Goal: Task Accomplishment & Management: Manage account settings

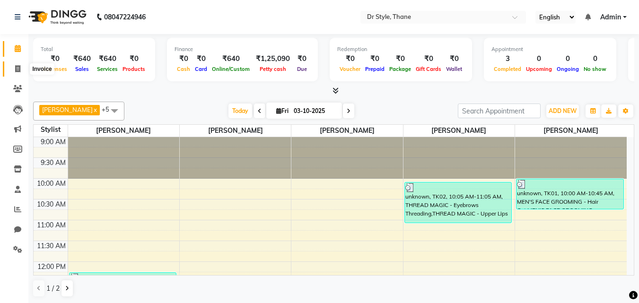
click at [13, 65] on span at bounding box center [17, 69] width 17 height 11
select select "service"
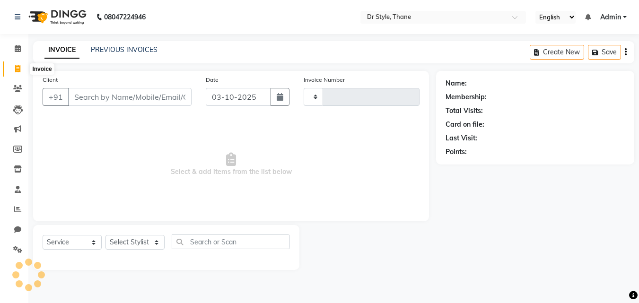
type input "1548"
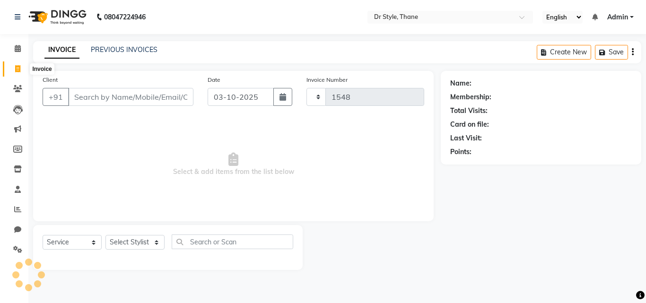
select select "7832"
click at [18, 47] on icon at bounding box center [18, 48] width 6 height 7
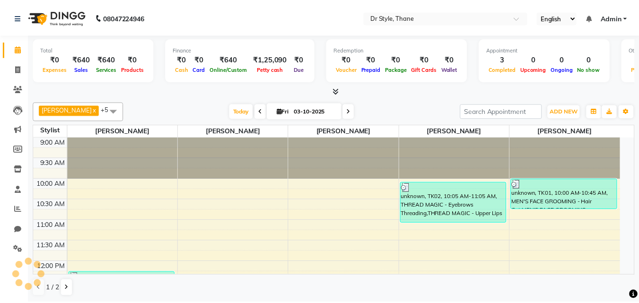
scroll to position [292, 0]
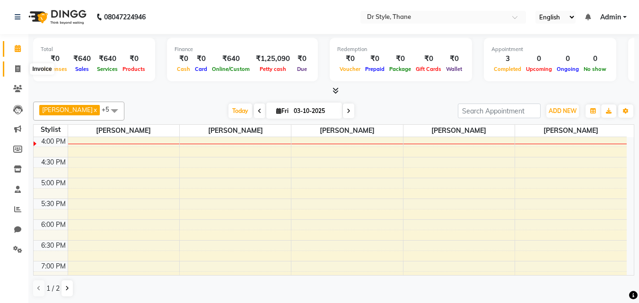
click at [19, 64] on span at bounding box center [17, 69] width 17 height 11
select select "7832"
select select "service"
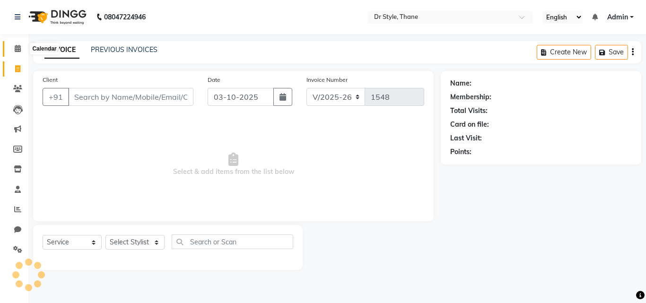
click at [20, 54] on span at bounding box center [17, 49] width 17 height 11
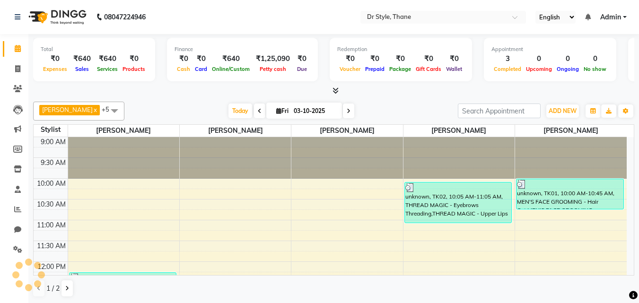
scroll to position [292, 0]
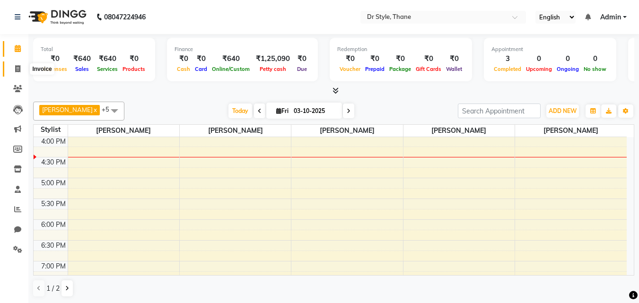
click at [22, 67] on span at bounding box center [17, 69] width 17 height 11
select select "service"
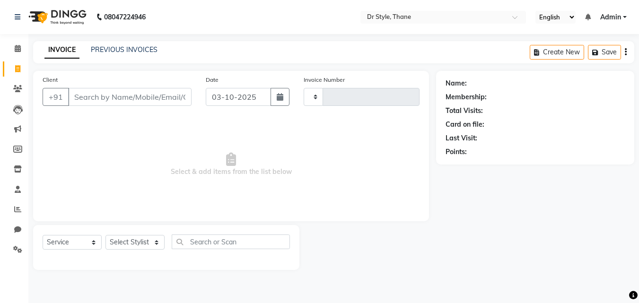
type input "1548"
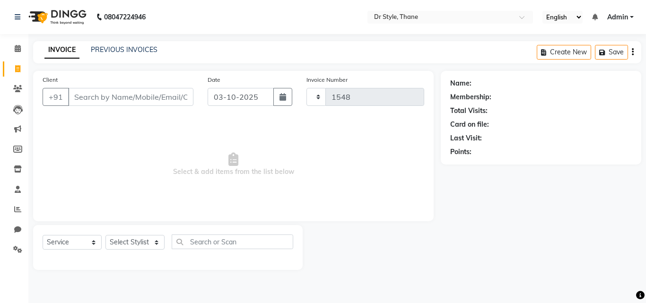
select select "7832"
click at [11, 49] on span at bounding box center [17, 49] width 17 height 11
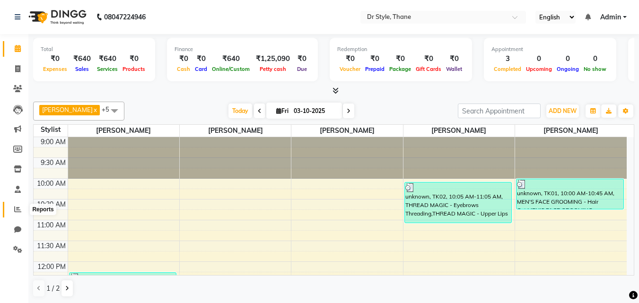
click at [16, 210] on icon at bounding box center [17, 209] width 7 height 7
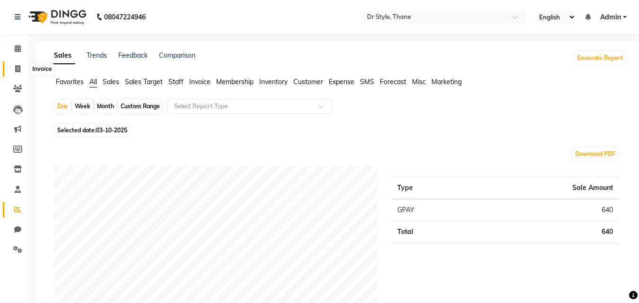
click at [19, 65] on icon at bounding box center [17, 68] width 5 height 7
select select "7832"
select select "service"
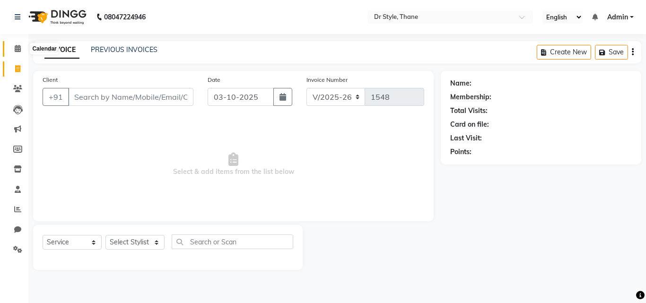
click at [20, 47] on icon at bounding box center [18, 48] width 6 height 7
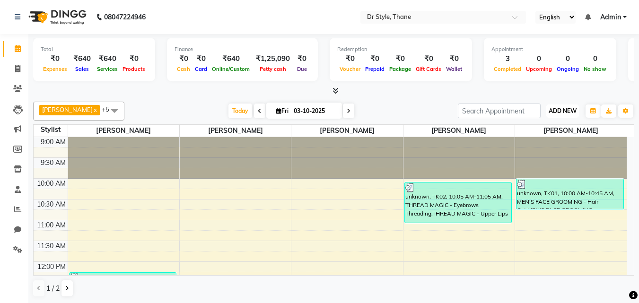
click at [550, 110] on span "ADD NEW" at bounding box center [563, 110] width 28 height 7
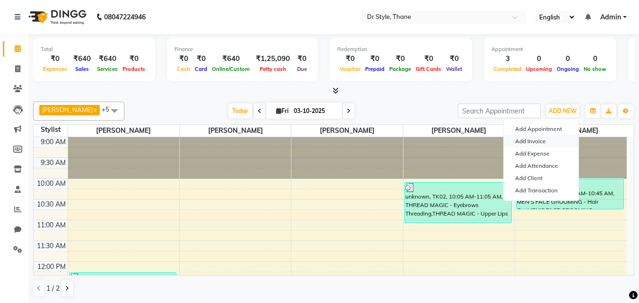
click at [518, 143] on link "Add Invoice" at bounding box center [541, 141] width 75 height 12
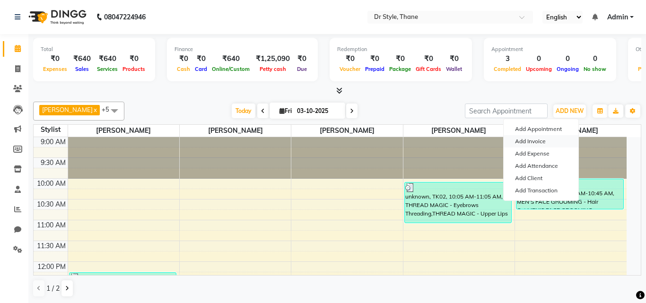
select select "service"
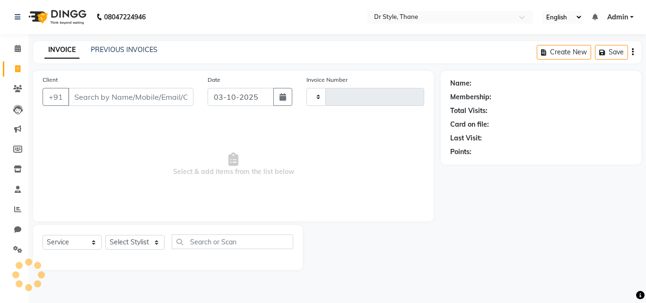
type input "1548"
select select "7832"
click at [149, 93] on input "Client" at bounding box center [130, 97] width 125 height 18
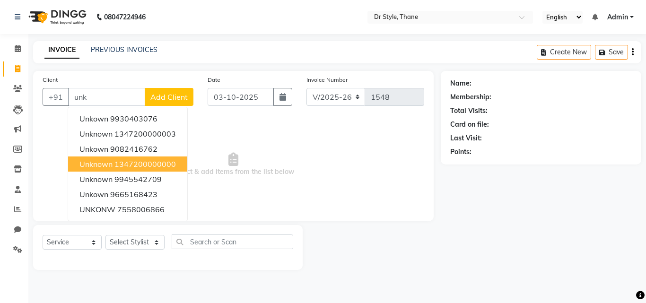
click at [167, 165] on ngb-highlight "1347200000000" at bounding box center [144, 163] width 61 height 9
type input "1347200000000"
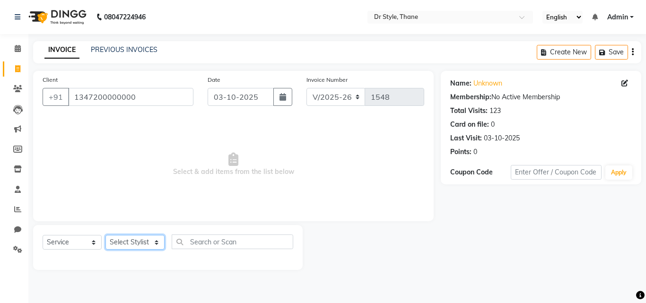
click at [148, 244] on select "Select Stylist [PERSON_NAME] [PERSON_NAME] [PERSON_NAME] [PERSON_NAME] [PERSON_…" at bounding box center [134, 242] width 59 height 15
select select "86376"
click at [105, 235] on select "Select Stylist [PERSON_NAME] [PERSON_NAME] [PERSON_NAME] [PERSON_NAME] [PERSON_…" at bounding box center [134, 242] width 59 height 15
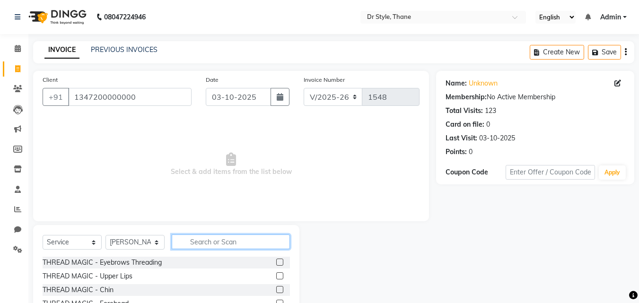
click at [260, 241] on input "text" at bounding box center [231, 242] width 118 height 15
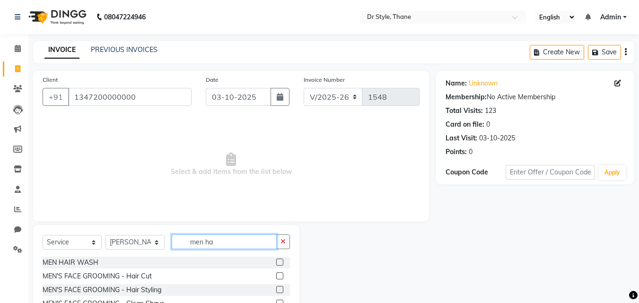
type input "men ha"
click at [283, 276] on label at bounding box center [279, 275] width 7 height 7
click at [282, 276] on input "checkbox" at bounding box center [279, 276] width 6 height 6
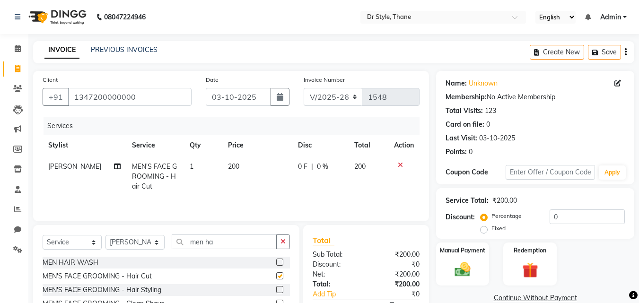
checkbox input "false"
click at [248, 239] on input "men ha" at bounding box center [224, 242] width 105 height 15
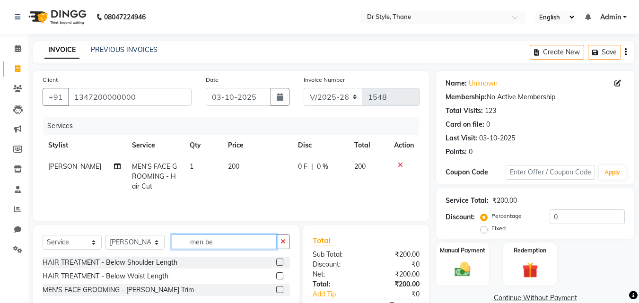
type input "men be"
click at [281, 288] on label at bounding box center [279, 289] width 7 height 7
click at [281, 288] on input "checkbox" at bounding box center [279, 290] width 6 height 6
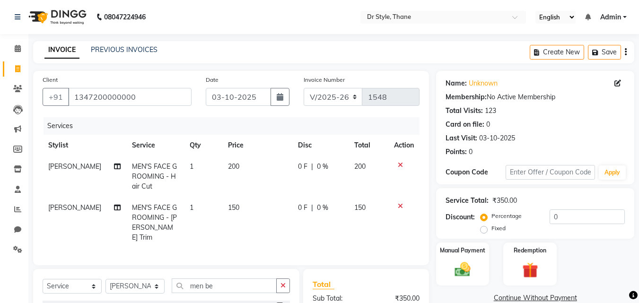
checkbox input "false"
click at [223, 284] on input "men be" at bounding box center [224, 286] width 105 height 15
type input "m"
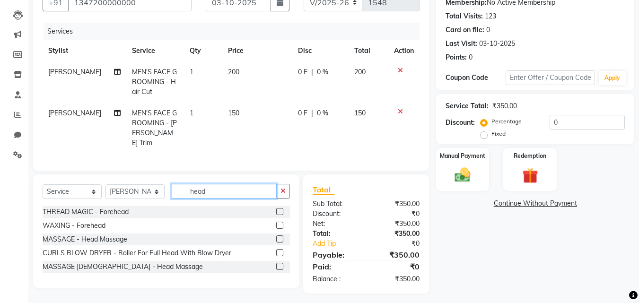
type input "head"
click at [279, 265] on label at bounding box center [279, 266] width 7 height 7
click at [279, 265] on input "checkbox" at bounding box center [279, 267] width 6 height 6
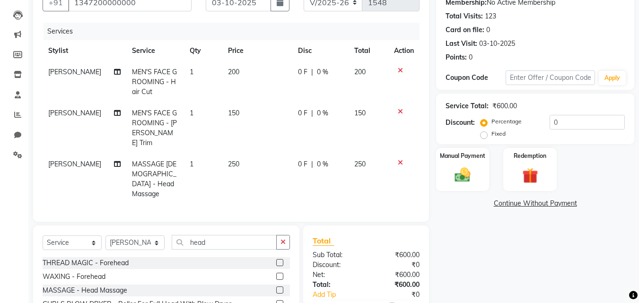
checkbox input "false"
click at [470, 155] on label "Manual Payment" at bounding box center [462, 155] width 47 height 9
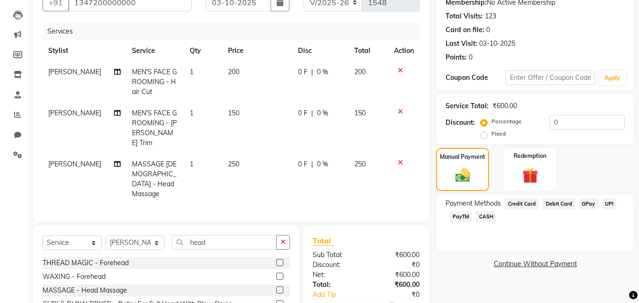
click at [582, 202] on span "GPay" at bounding box center [588, 204] width 19 height 11
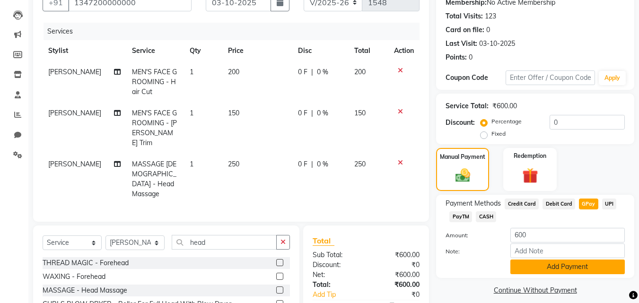
click at [555, 267] on button "Add Payment" at bounding box center [567, 267] width 114 height 15
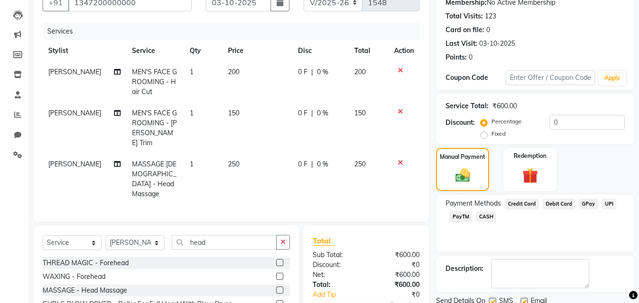
scroll to position [158, 0]
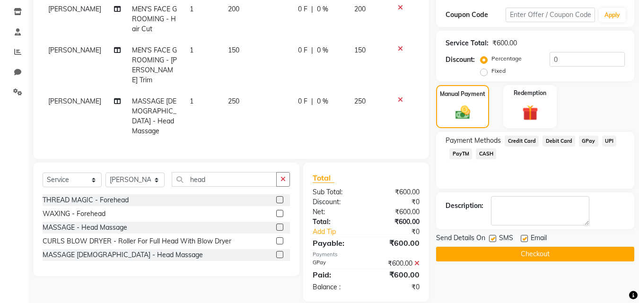
click at [513, 255] on button "Checkout" at bounding box center [535, 254] width 198 height 15
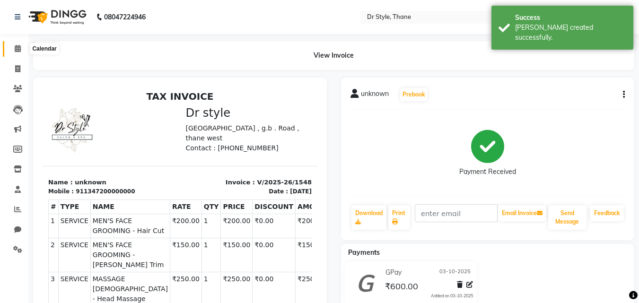
click at [17, 49] on icon at bounding box center [18, 48] width 6 height 7
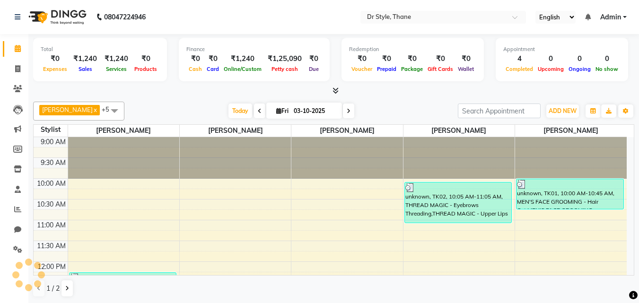
drag, startPoint x: 460, startPoint y: 153, endPoint x: 297, endPoint y: 286, distance: 210.5
click at [433, 165] on div at bounding box center [459, 158] width 111 height 42
click at [17, 66] on icon at bounding box center [17, 68] width 5 height 7
select select "7832"
select select "service"
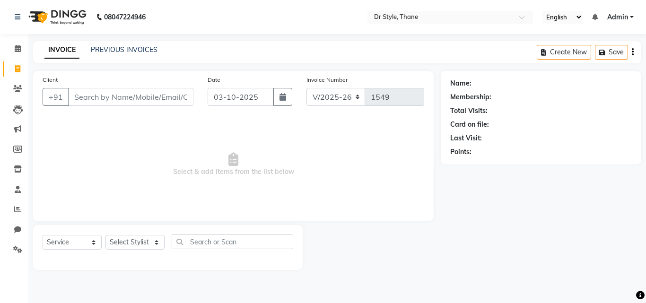
click at [172, 127] on span "Select & add items from the list below" at bounding box center [234, 164] width 382 height 95
click at [162, 96] on input "Client" at bounding box center [130, 97] width 125 height 18
type input "8709681589"
click at [162, 96] on span "Add Client" at bounding box center [168, 96] width 37 height 9
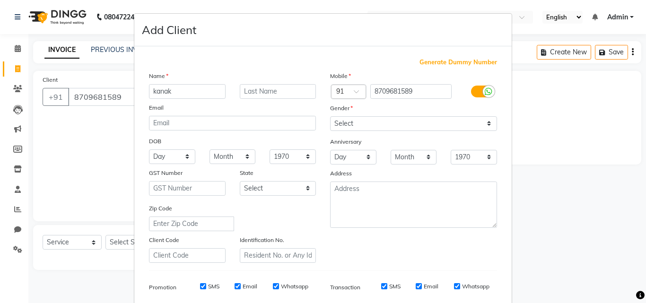
type input "kanak"
click at [253, 96] on input "text" at bounding box center [278, 91] width 77 height 15
type input "sinha"
click at [335, 123] on select "Select [DEMOGRAPHIC_DATA] [DEMOGRAPHIC_DATA] Other Prefer Not To Say" at bounding box center [413, 123] width 167 height 15
select select "[DEMOGRAPHIC_DATA]"
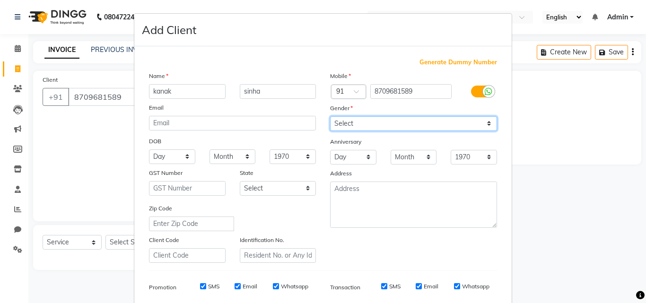
click at [330, 116] on select "Select [DEMOGRAPHIC_DATA] [DEMOGRAPHIC_DATA] Other Prefer Not To Say" at bounding box center [413, 123] width 167 height 15
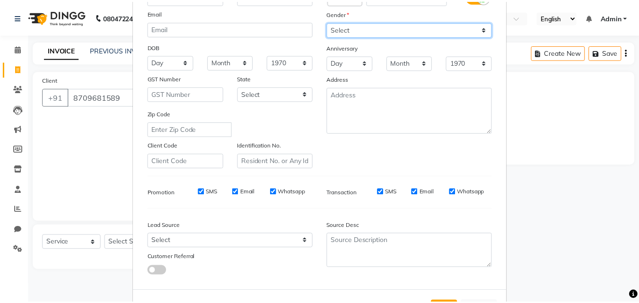
scroll to position [133, 0]
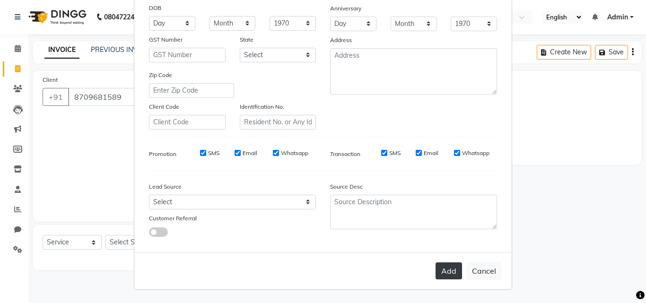
click at [455, 268] on button "Add" at bounding box center [449, 271] width 26 height 17
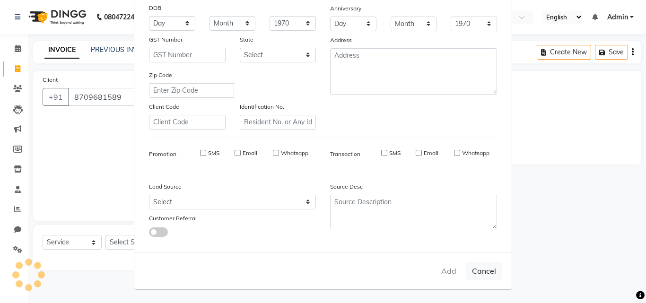
select select
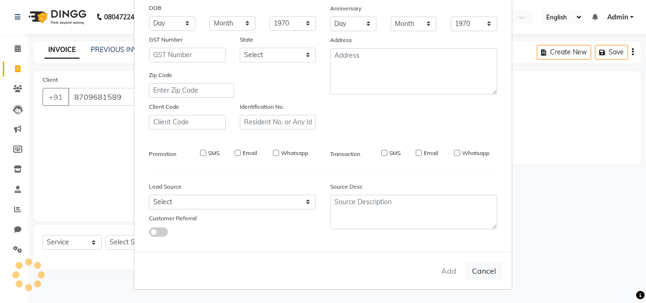
select select
checkbox input "false"
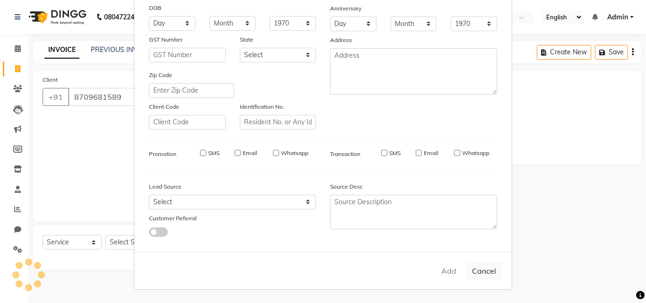
checkbox input "false"
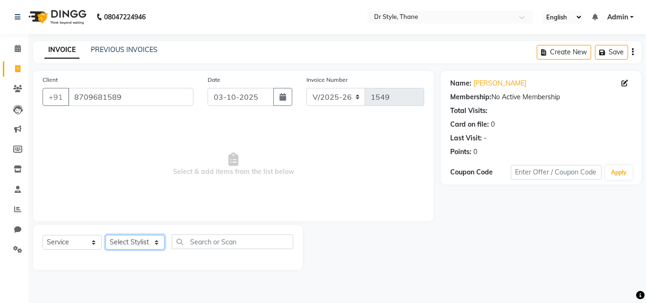
click at [120, 245] on select "Select Stylist [PERSON_NAME] [PERSON_NAME] [PERSON_NAME] [PERSON_NAME] [PERSON_…" at bounding box center [134, 242] width 59 height 15
select select "92022"
click at [105, 235] on select "Select Stylist [PERSON_NAME] [PERSON_NAME] [PERSON_NAME] [PERSON_NAME] [PERSON_…" at bounding box center [134, 242] width 59 height 15
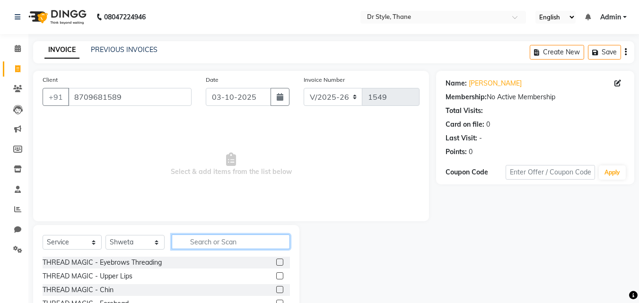
click at [185, 247] on input "text" at bounding box center [231, 242] width 118 height 15
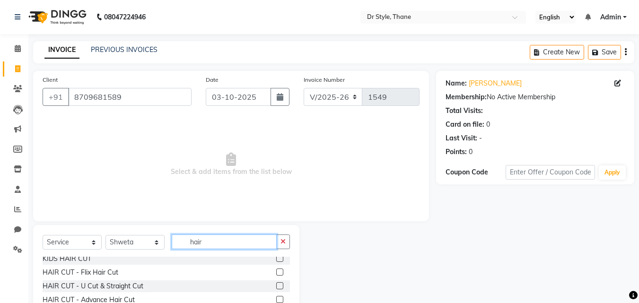
scroll to position [47, 0]
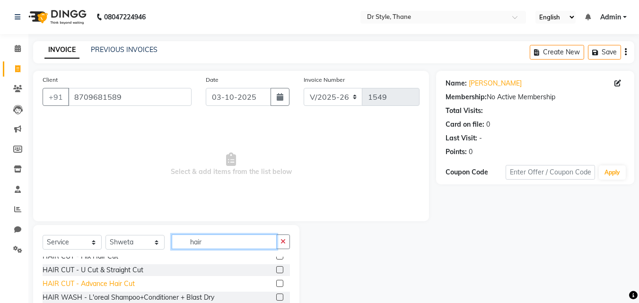
type input "hair"
click at [114, 282] on div "HAIR CUT - Advance Hair Cut" at bounding box center [89, 284] width 92 height 10
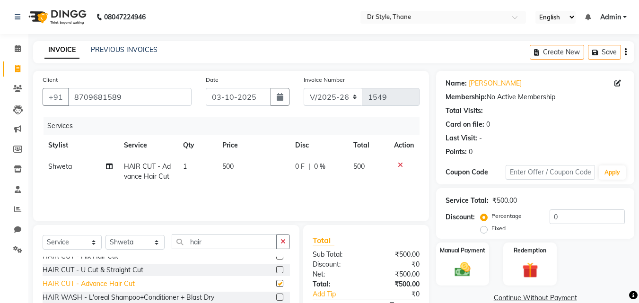
checkbox input "false"
click at [229, 169] on span "500" at bounding box center [227, 166] width 11 height 9
select select "92022"
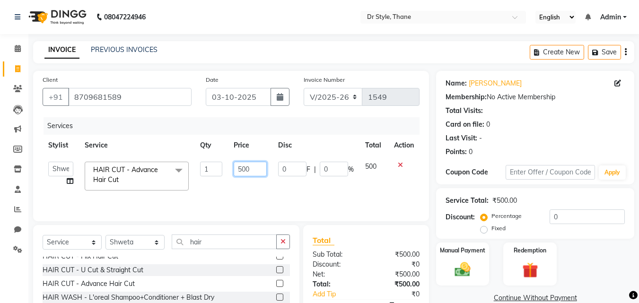
click at [263, 168] on input "500" at bounding box center [250, 169] width 33 height 15
type input "5"
type input "600"
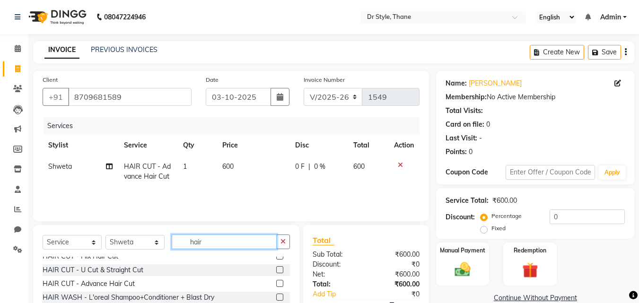
click at [200, 244] on input "hair" at bounding box center [224, 242] width 105 height 15
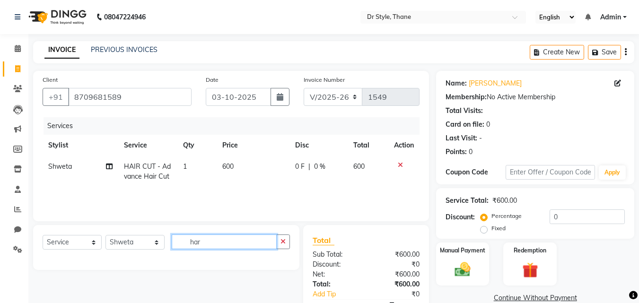
scroll to position [0, 0]
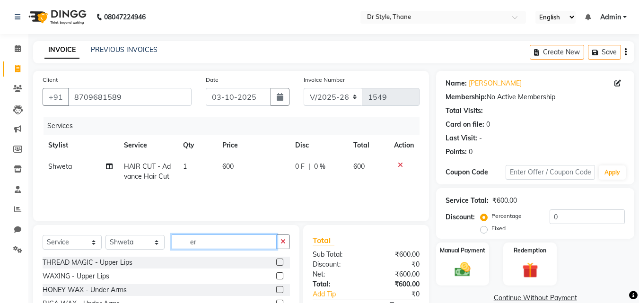
type input "r"
click at [227, 247] on input "r" at bounding box center [224, 242] width 105 height 15
type input "ey"
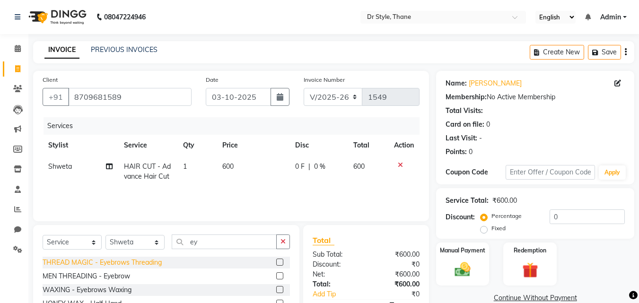
click at [149, 259] on div "THREAD MAGIC - Eyebrows Threading" at bounding box center [102, 263] width 119 height 10
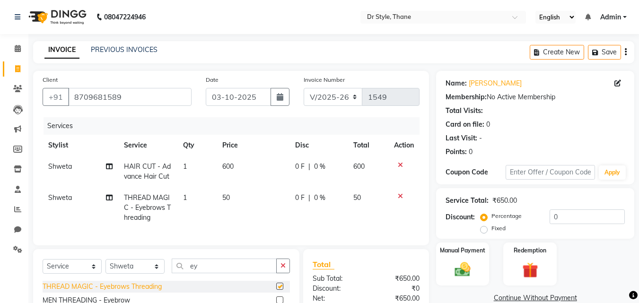
checkbox input "false"
click at [222, 272] on input "ey" at bounding box center [224, 266] width 105 height 15
type input "e"
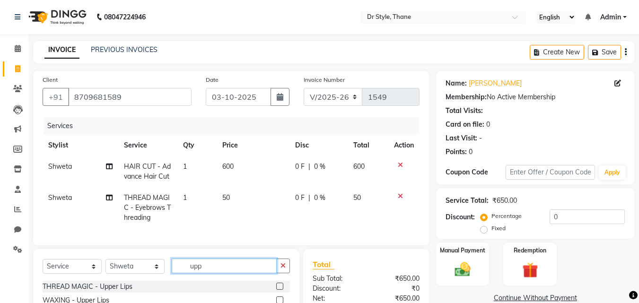
scroll to position [87, 0]
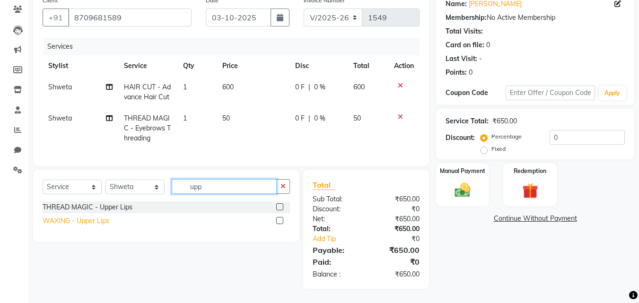
type input "upp"
click at [82, 216] on div "WAXING - Upper Lips" at bounding box center [76, 221] width 67 height 10
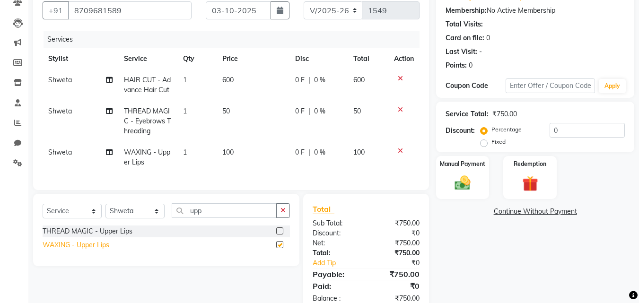
checkbox input "false"
click at [446, 177] on div "Manual Payment" at bounding box center [462, 177] width 55 height 45
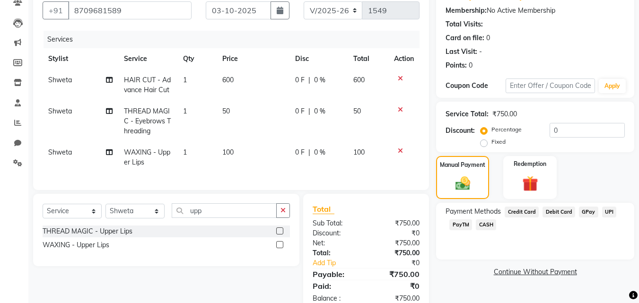
click at [484, 221] on span "CASH" at bounding box center [486, 225] width 20 height 11
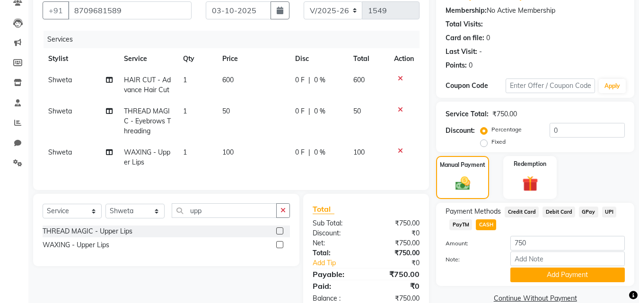
scroll to position [118, 0]
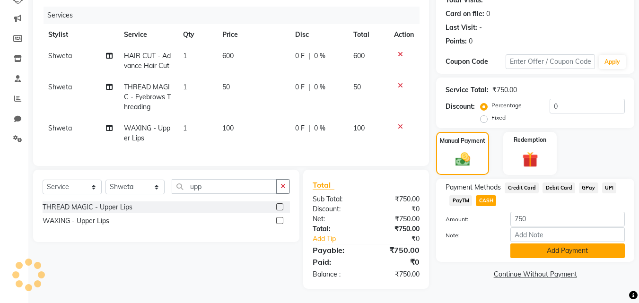
click at [541, 244] on button "Add Payment" at bounding box center [567, 251] width 114 height 15
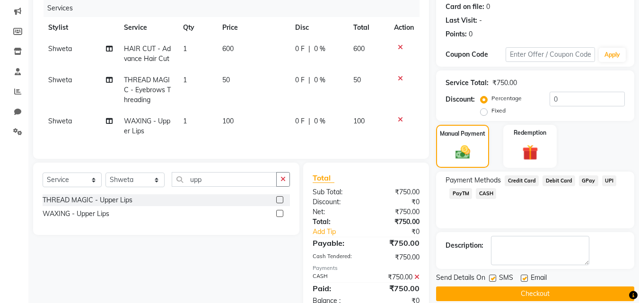
click at [488, 287] on button "Checkout" at bounding box center [535, 294] width 198 height 15
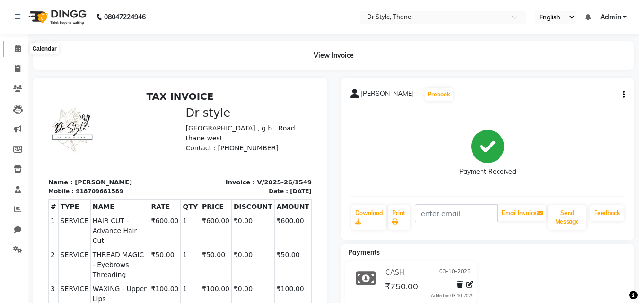
click at [16, 48] on icon at bounding box center [18, 48] width 6 height 7
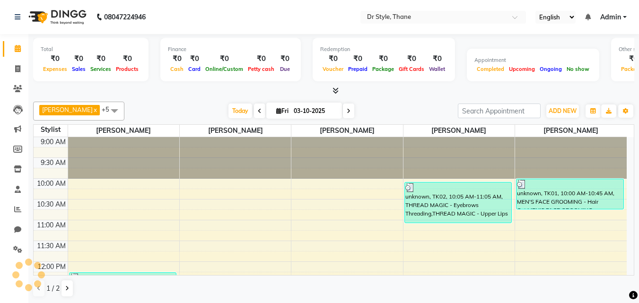
scroll to position [334, 0]
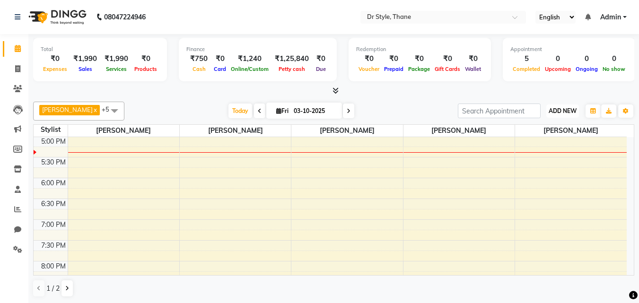
click at [550, 109] on span "ADD NEW" at bounding box center [563, 110] width 28 height 7
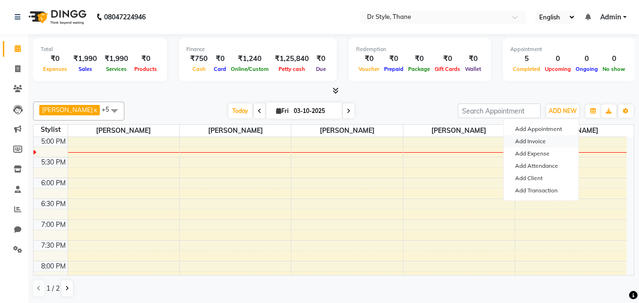
click at [543, 141] on link "Add Invoice" at bounding box center [541, 141] width 75 height 12
select select "service"
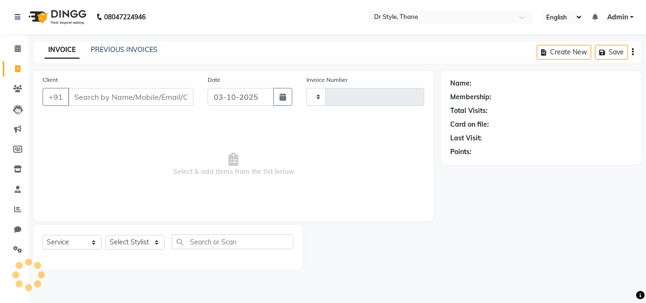
type input "1550"
select select "7832"
click at [109, 100] on input "Client" at bounding box center [130, 97] width 125 height 18
click at [125, 103] on input "Client" at bounding box center [130, 97] width 125 height 18
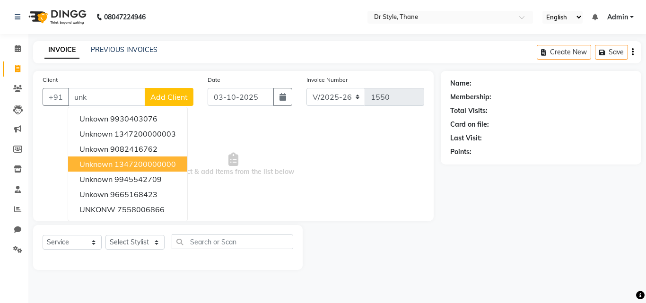
click at [125, 163] on ngb-highlight "1347200000000" at bounding box center [144, 163] width 61 height 9
type input "1347200000000"
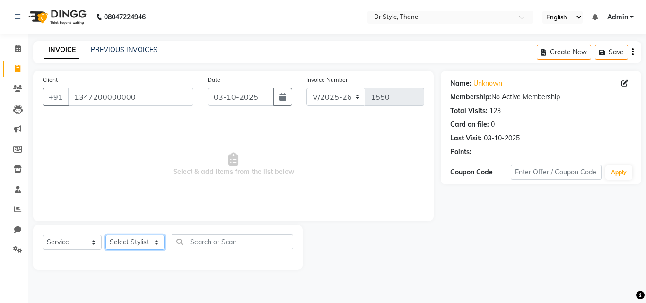
click at [132, 243] on select "Select Stylist [PERSON_NAME] [PERSON_NAME] [PERSON_NAME] [PERSON_NAME] [PERSON_…" at bounding box center [134, 242] width 59 height 15
select select "81004"
click at [105, 235] on select "Select Stylist [PERSON_NAME] [PERSON_NAME] [PERSON_NAME] [PERSON_NAME] [PERSON_…" at bounding box center [134, 242] width 59 height 15
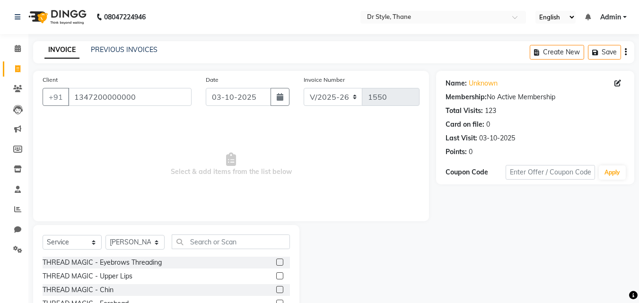
click at [276, 260] on label at bounding box center [279, 262] width 7 height 7
click at [276, 260] on input "checkbox" at bounding box center [279, 263] width 6 height 6
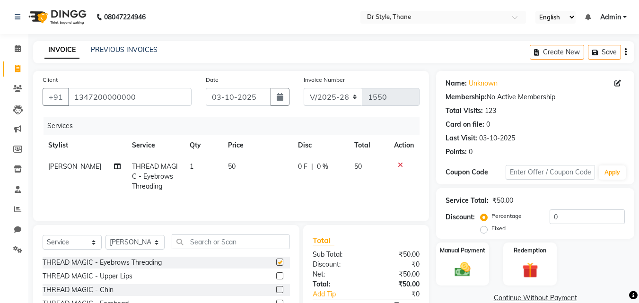
checkbox input "false"
click at [276, 302] on label at bounding box center [279, 303] width 7 height 7
click at [276, 302] on input "checkbox" at bounding box center [279, 304] width 6 height 6
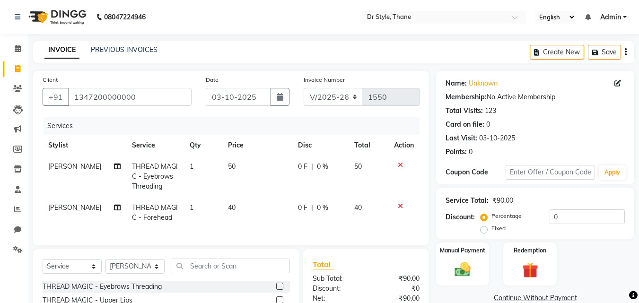
checkbox input "false"
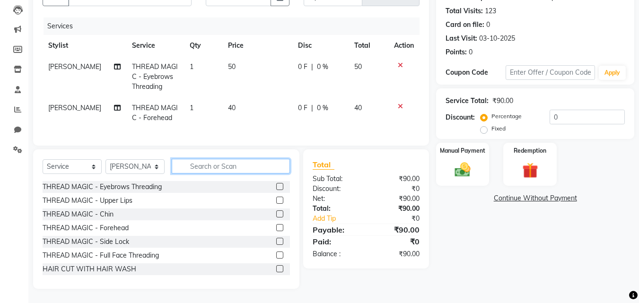
click at [210, 170] on input "text" at bounding box center [231, 166] width 118 height 15
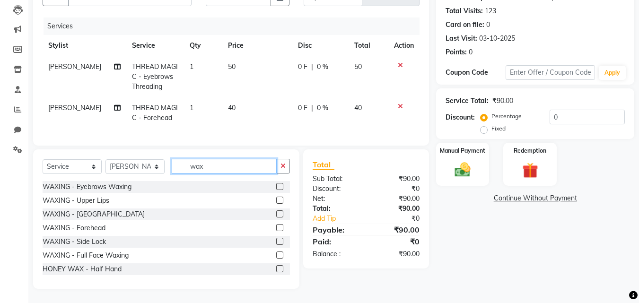
type input "wax"
click at [276, 202] on label at bounding box center [279, 200] width 7 height 7
click at [276, 202] on input "checkbox" at bounding box center [279, 201] width 6 height 6
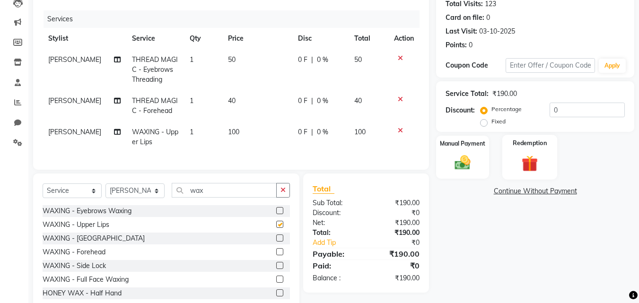
checkbox input "false"
click at [465, 167] on img at bounding box center [462, 162] width 26 height 19
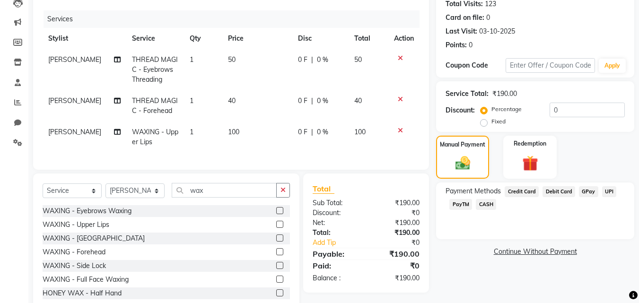
click at [586, 190] on span "GPay" at bounding box center [588, 191] width 19 height 11
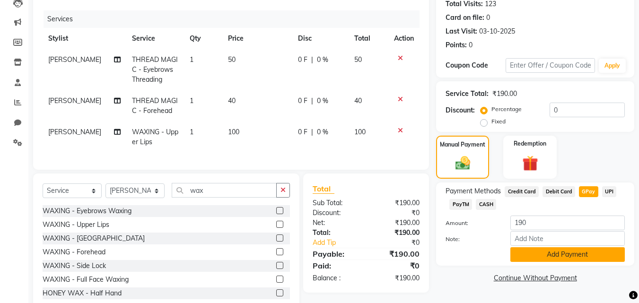
click at [542, 254] on button "Add Payment" at bounding box center [567, 254] width 114 height 15
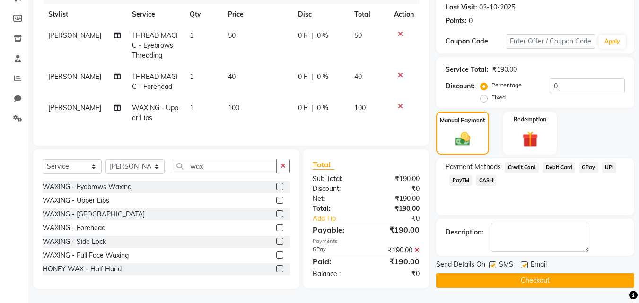
scroll to position [138, 0]
click at [509, 273] on button "Checkout" at bounding box center [535, 280] width 198 height 15
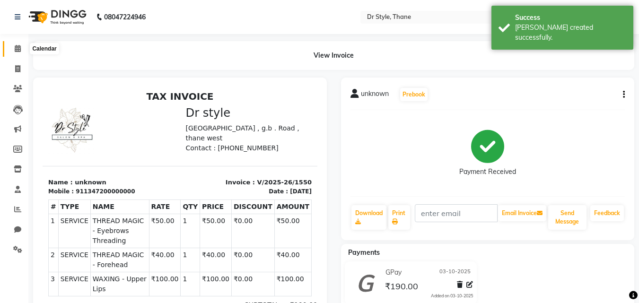
click at [18, 48] on icon at bounding box center [18, 48] width 6 height 7
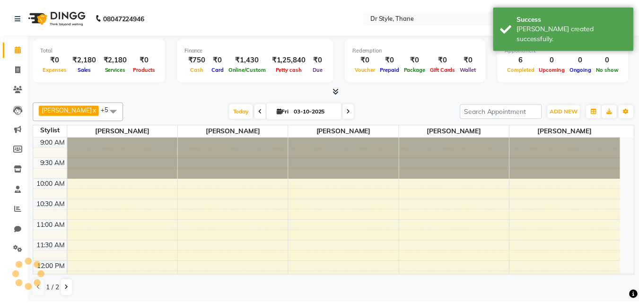
scroll to position [334, 0]
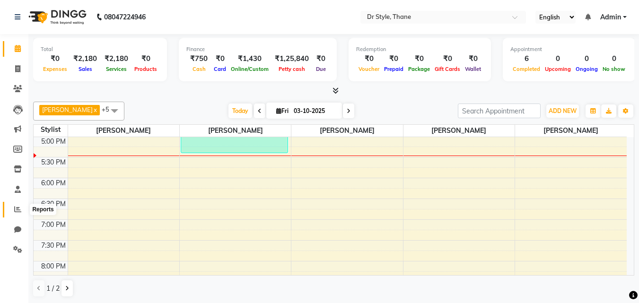
click at [17, 210] on icon at bounding box center [17, 209] width 7 height 7
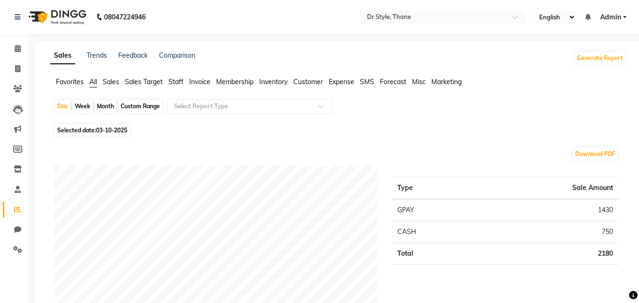
click at [15, 51] on icon at bounding box center [18, 48] width 6 height 7
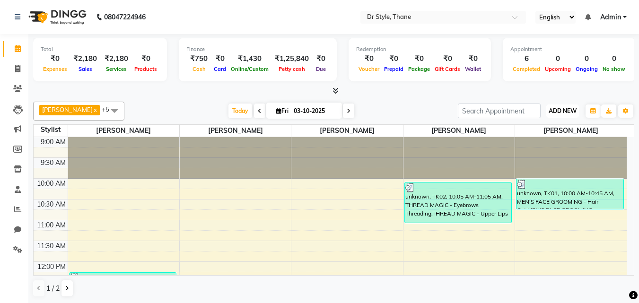
click at [547, 111] on button "ADD NEW Toggle Dropdown" at bounding box center [562, 111] width 33 height 13
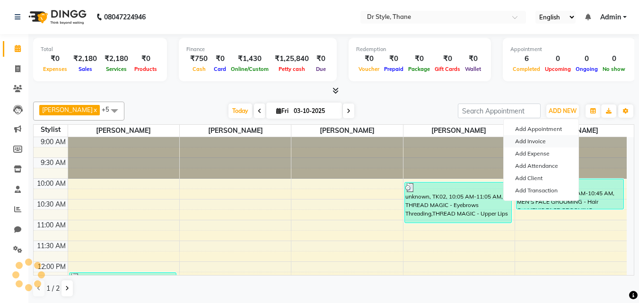
click at [545, 140] on link "Add Invoice" at bounding box center [541, 141] width 75 height 12
select select "service"
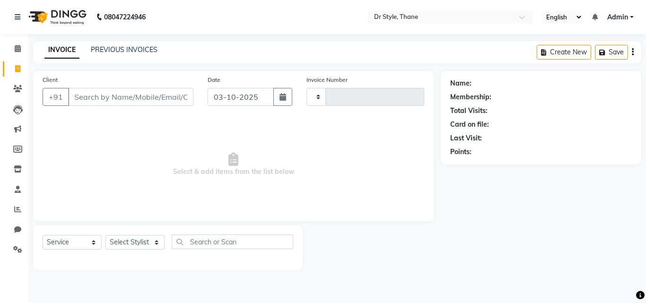
type input "1551"
select select "7832"
click at [129, 101] on input "Client" at bounding box center [130, 97] width 125 height 18
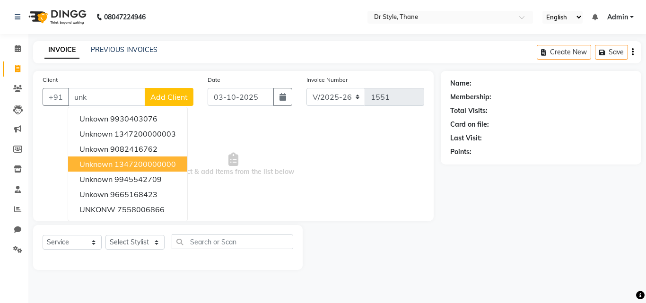
click at [112, 163] on span "unknown" at bounding box center [95, 163] width 33 height 9
type input "1347200000000"
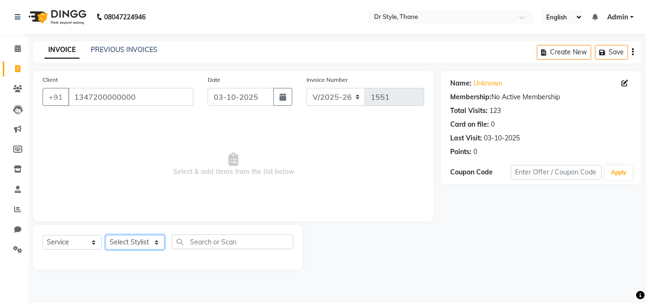
click at [124, 240] on select "Select Stylist [PERSON_NAME] [PERSON_NAME] [PERSON_NAME] [PERSON_NAME] [PERSON_…" at bounding box center [134, 242] width 59 height 15
select select "80995"
click at [105, 235] on select "Select Stylist [PERSON_NAME] [PERSON_NAME] [PERSON_NAME] [PERSON_NAME] [PERSON_…" at bounding box center [134, 242] width 59 height 15
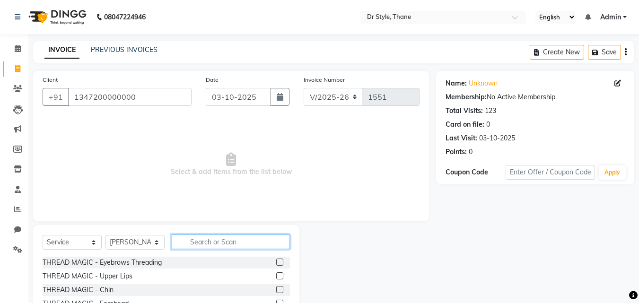
click at [205, 240] on input "text" at bounding box center [231, 242] width 118 height 15
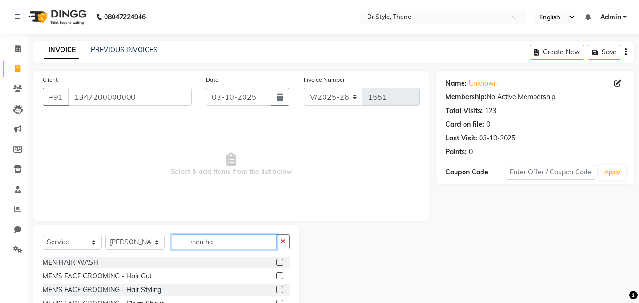
type input "men ha"
click at [279, 276] on label at bounding box center [279, 275] width 7 height 7
click at [279, 276] on input "checkbox" at bounding box center [279, 276] width 6 height 6
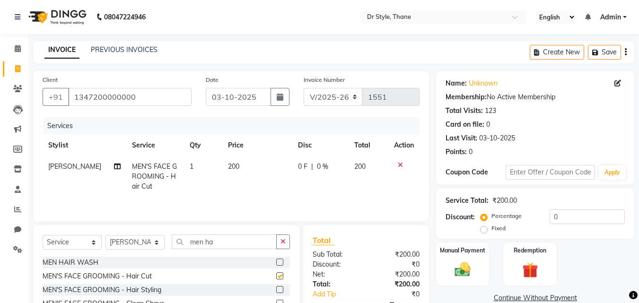
checkbox input "false"
click at [466, 269] on img at bounding box center [462, 269] width 26 height 19
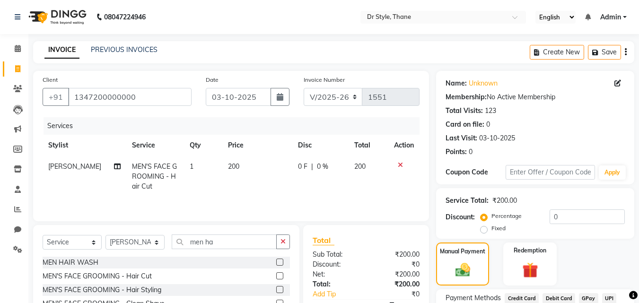
scroll to position [77, 0]
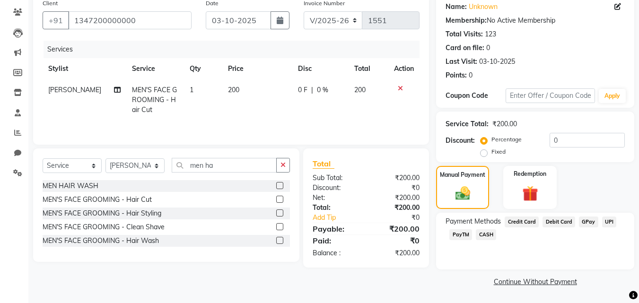
click at [588, 222] on span "GPay" at bounding box center [588, 222] width 19 height 11
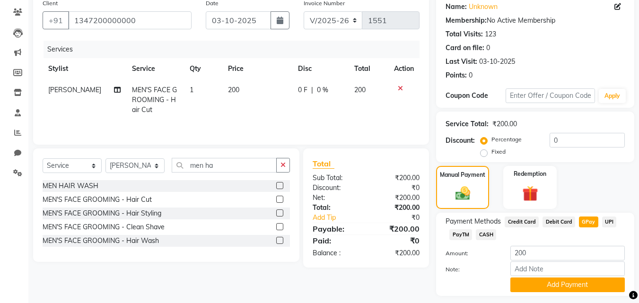
click at [486, 233] on span "CASH" at bounding box center [486, 234] width 20 height 11
click at [545, 282] on button "Add Payment" at bounding box center [567, 285] width 114 height 15
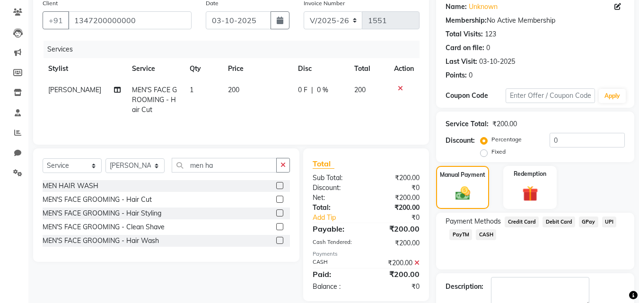
scroll to position [130, 0]
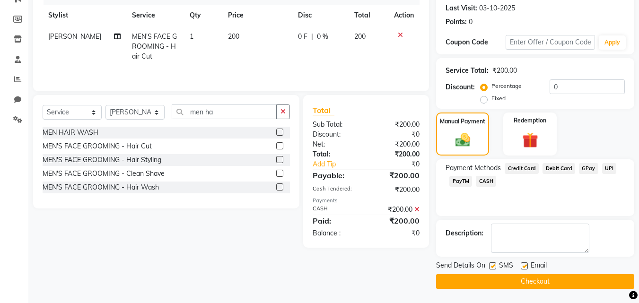
click at [537, 282] on button "Checkout" at bounding box center [535, 281] width 198 height 15
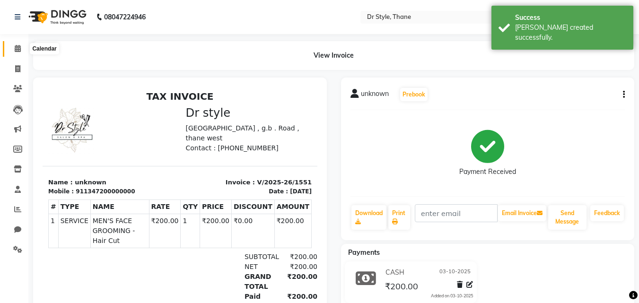
click at [15, 50] on icon at bounding box center [18, 48] width 6 height 7
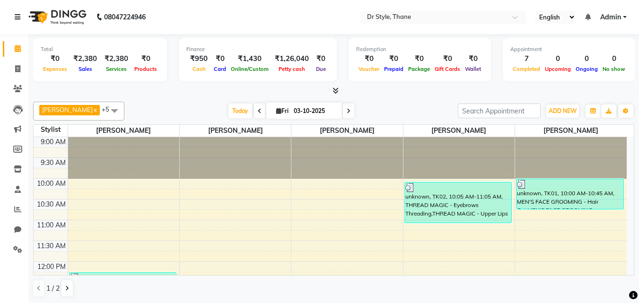
click at [17, 18] on icon at bounding box center [18, 17] width 6 height 7
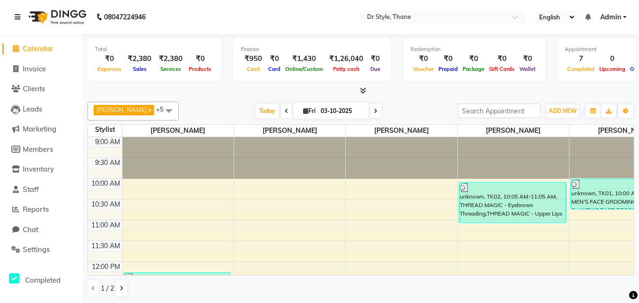
click at [17, 18] on icon at bounding box center [18, 17] width 6 height 7
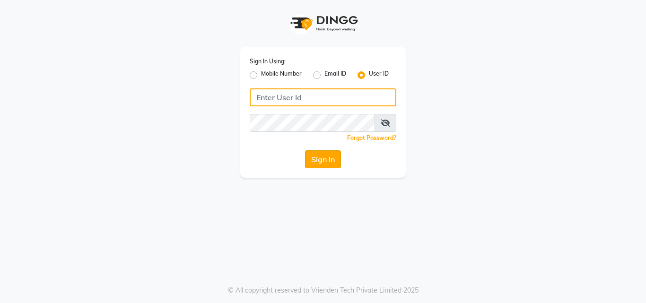
type input "[EMAIL_ADDRESS][DOMAIN_NAME]"
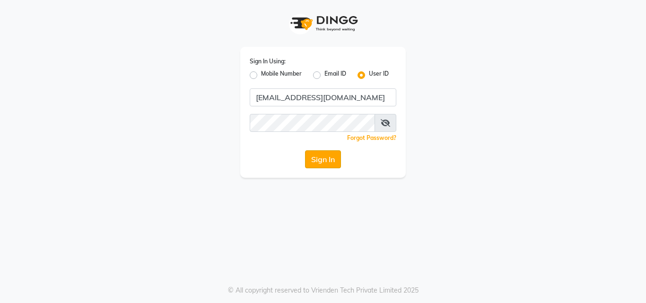
click at [310, 161] on button "Sign In" at bounding box center [323, 159] width 36 height 18
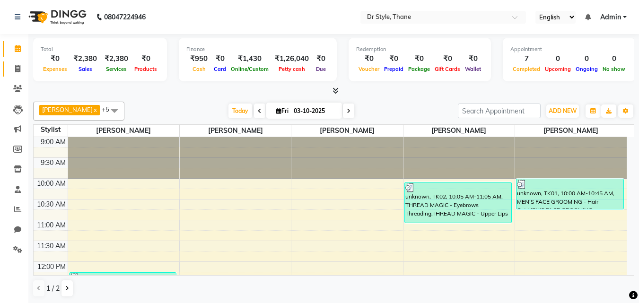
click at [17, 70] on icon at bounding box center [17, 68] width 5 height 7
select select "7832"
select select "service"
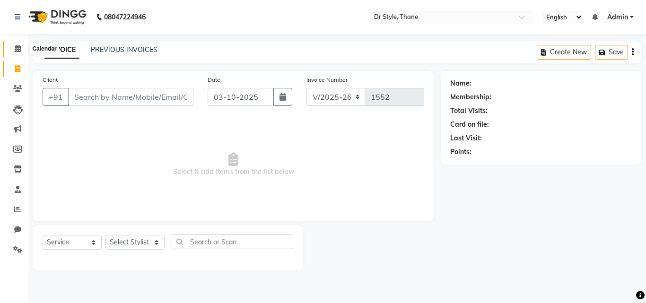
click at [20, 44] on span at bounding box center [17, 49] width 17 height 11
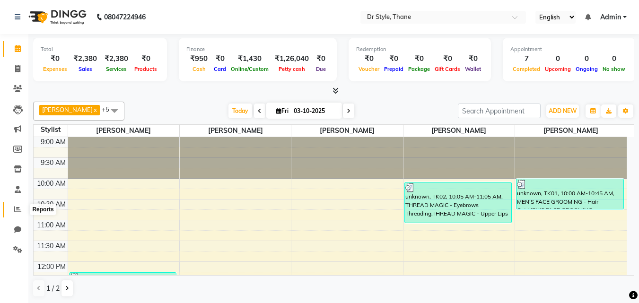
click at [22, 209] on span at bounding box center [17, 209] width 17 height 11
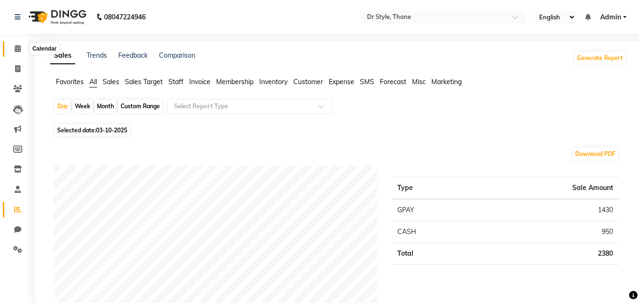
click at [18, 48] on icon at bounding box center [18, 48] width 6 height 7
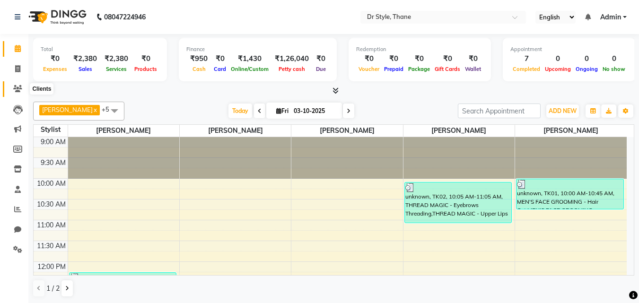
click at [14, 90] on icon at bounding box center [17, 88] width 9 height 7
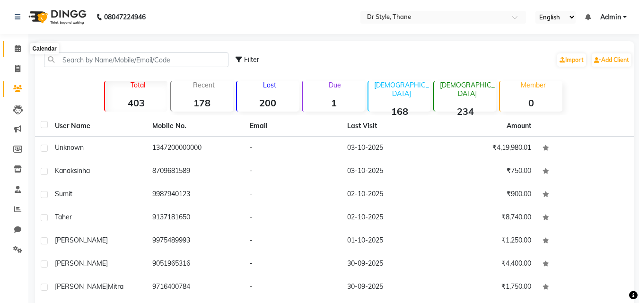
click at [17, 51] on icon at bounding box center [18, 48] width 6 height 7
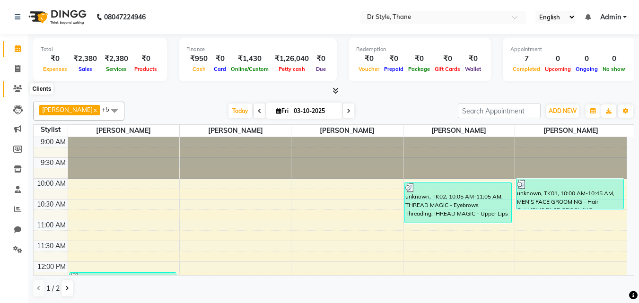
click at [17, 89] on icon at bounding box center [17, 88] width 9 height 7
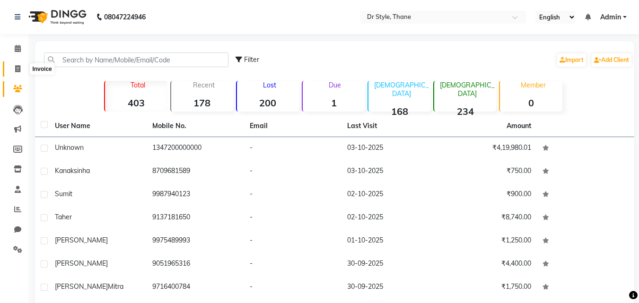
click at [18, 65] on icon at bounding box center [17, 68] width 5 height 7
select select "service"
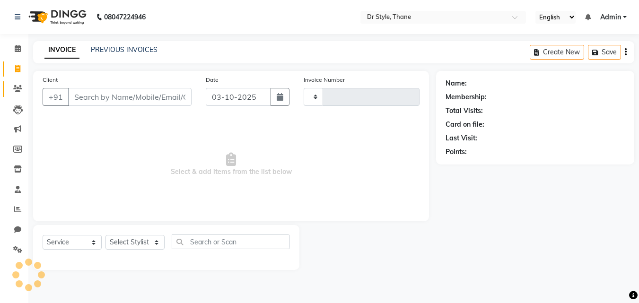
type input "1552"
select select "7832"
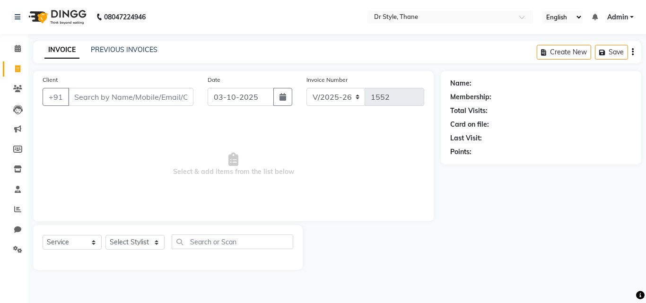
click at [136, 94] on input "Client" at bounding box center [130, 97] width 125 height 18
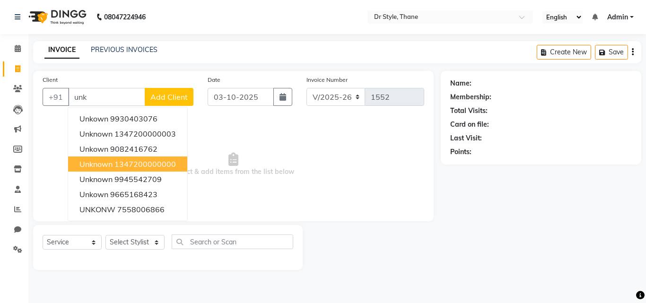
click at [106, 166] on span "unknown" at bounding box center [95, 163] width 33 height 9
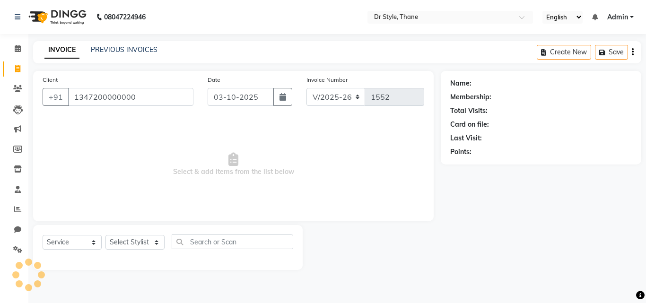
type input "1347200000000"
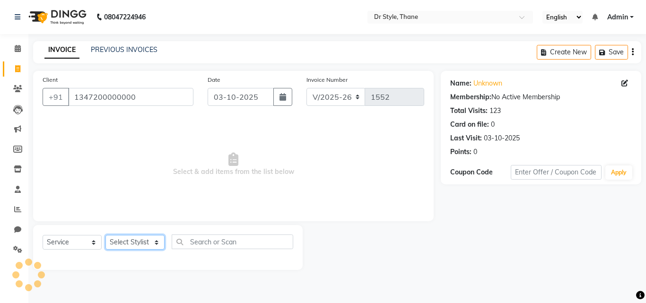
click at [141, 243] on select "Select Stylist [PERSON_NAME] [PERSON_NAME] [PERSON_NAME] [PERSON_NAME] [PERSON_…" at bounding box center [134, 242] width 59 height 15
select select "92022"
click at [105, 235] on select "Select Stylist [PERSON_NAME] [PERSON_NAME] [PERSON_NAME] [PERSON_NAME] [PERSON_…" at bounding box center [134, 242] width 59 height 15
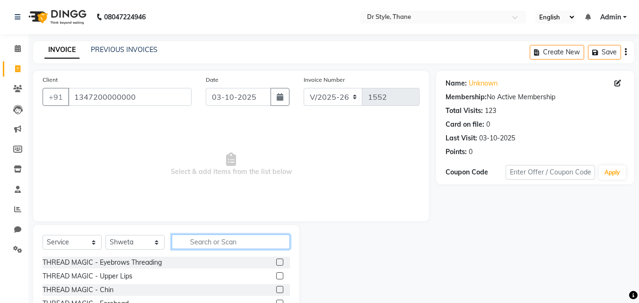
click at [205, 243] on input "text" at bounding box center [231, 242] width 118 height 15
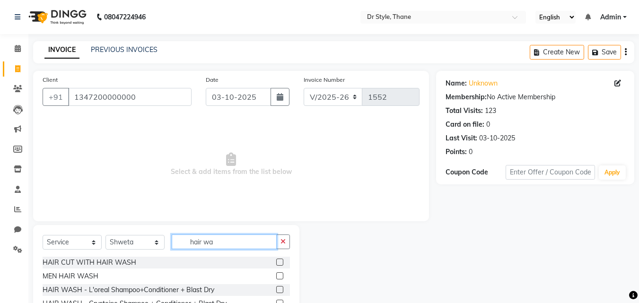
type input "hair wa"
click at [276, 291] on label at bounding box center [279, 289] width 7 height 7
click at [276, 291] on input "checkbox" at bounding box center [279, 290] width 6 height 6
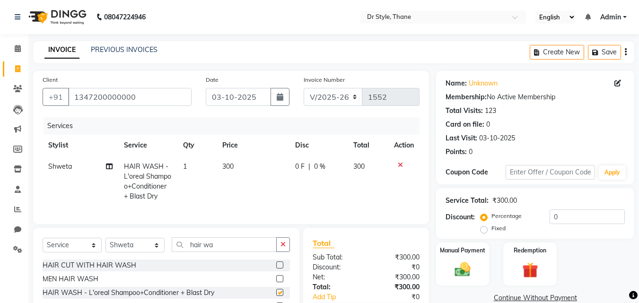
checkbox input "false"
click at [226, 252] on input "hair wa" at bounding box center [224, 244] width 105 height 15
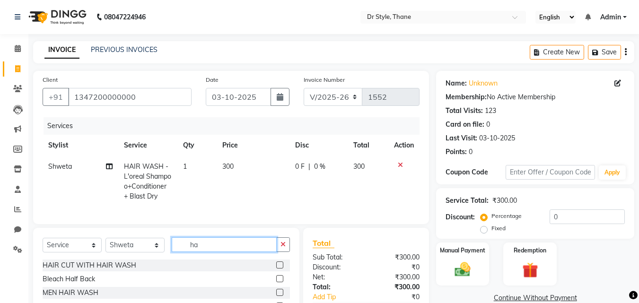
type input "h"
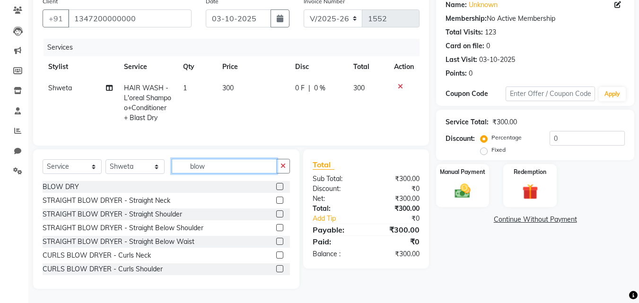
scroll to position [86, 0]
type input "blow"
click at [276, 187] on label at bounding box center [279, 186] width 7 height 7
click at [276, 187] on input "checkbox" at bounding box center [279, 187] width 6 height 6
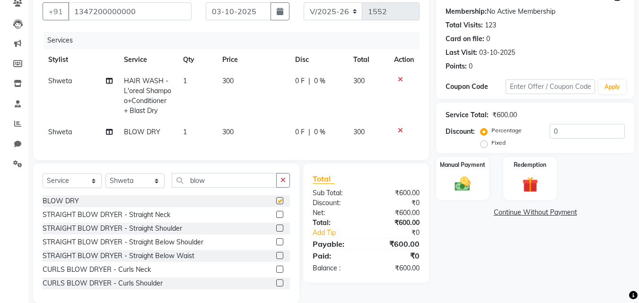
checkbox input "false"
click at [492, 145] on label "Fixed" at bounding box center [499, 143] width 14 height 9
click at [483, 145] on input "Fixed" at bounding box center [486, 143] width 7 height 7
radio input "true"
click at [570, 131] on input "0" at bounding box center [587, 131] width 75 height 15
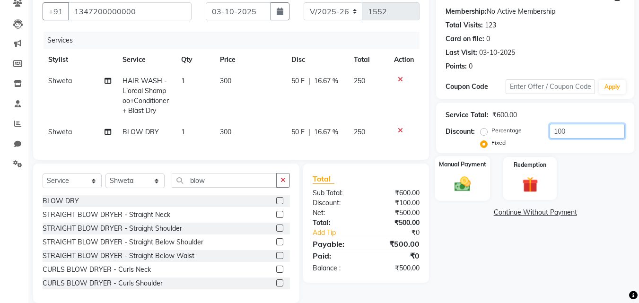
type input "100"
click at [458, 187] on img at bounding box center [462, 184] width 26 height 19
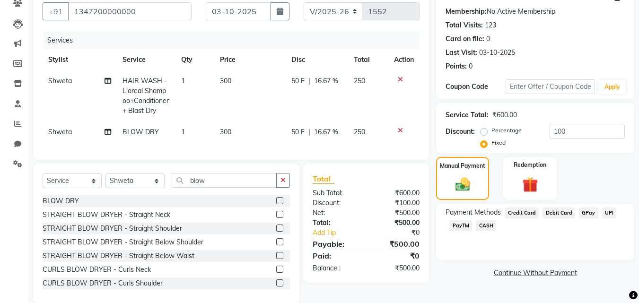
click at [482, 226] on span "CASH" at bounding box center [486, 225] width 20 height 11
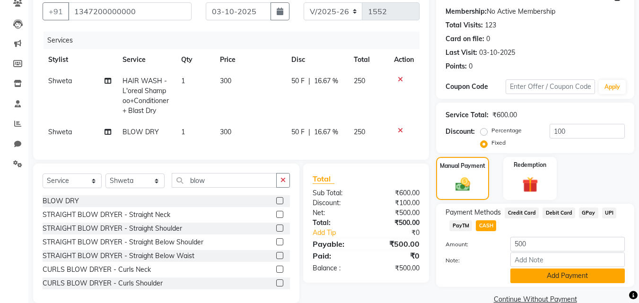
click at [537, 276] on button "Add Payment" at bounding box center [567, 276] width 114 height 15
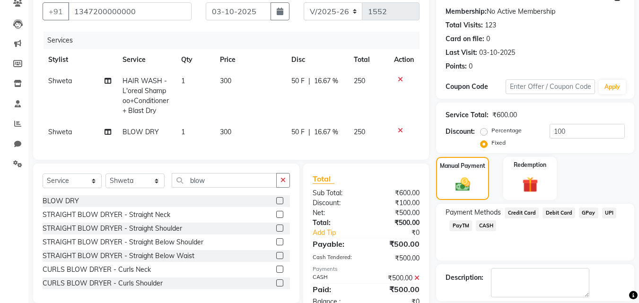
scroll to position [130, 0]
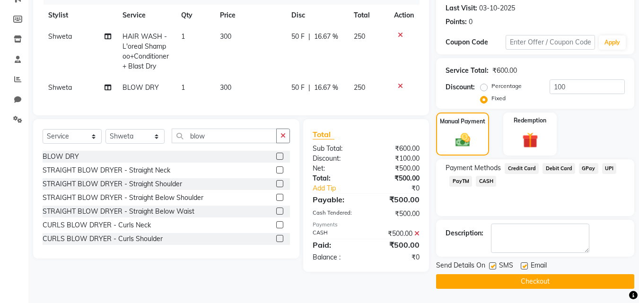
click at [531, 277] on button "Checkout" at bounding box center [535, 281] width 198 height 15
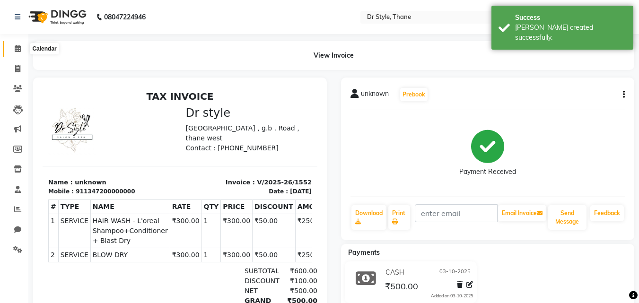
click at [20, 44] on span at bounding box center [17, 49] width 17 height 11
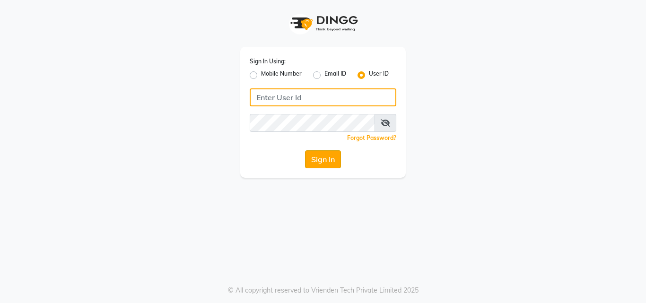
type input "[EMAIL_ADDRESS][DOMAIN_NAME]"
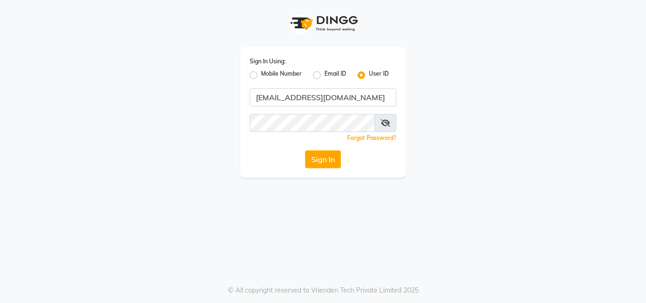
click at [314, 161] on button "Sign In" at bounding box center [323, 159] width 36 height 18
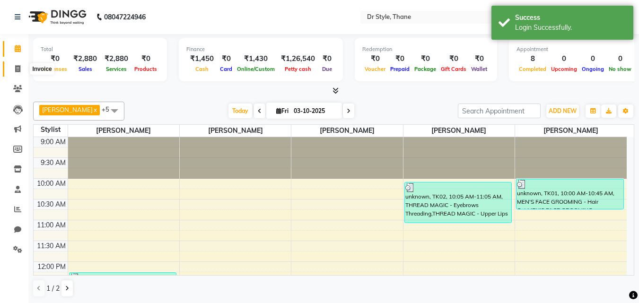
click at [19, 73] on span at bounding box center [17, 69] width 17 height 11
select select "7832"
select select "service"
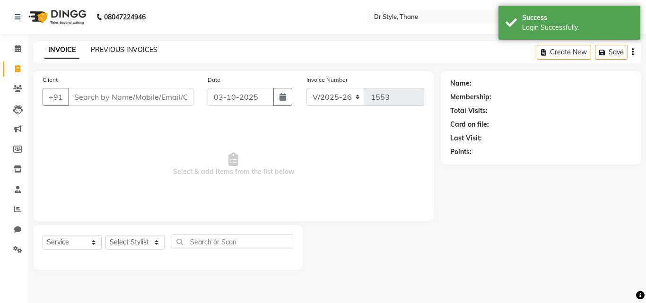
click at [105, 48] on link "PREVIOUS INVOICES" at bounding box center [124, 49] width 67 height 9
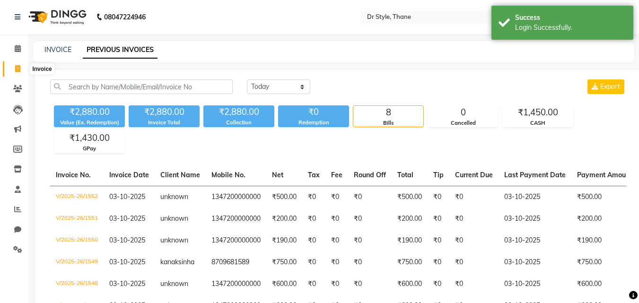
click at [21, 70] on span at bounding box center [17, 69] width 17 height 11
select select "7832"
select select "service"
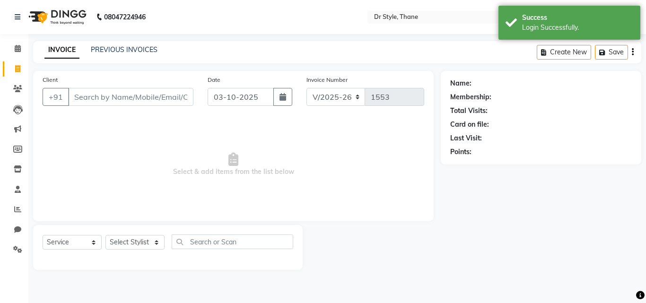
click at [120, 101] on input "Client" at bounding box center [130, 97] width 125 height 18
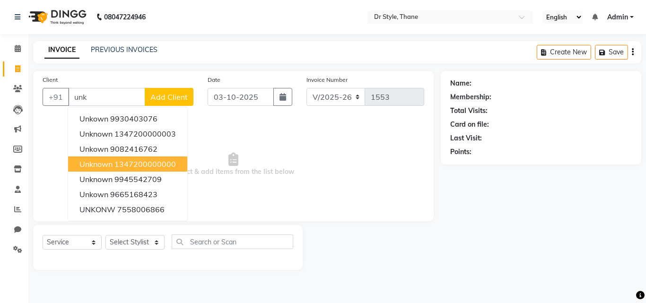
click at [144, 161] on ngb-highlight "1347200000000" at bounding box center [144, 163] width 61 height 9
type input "1347200000000"
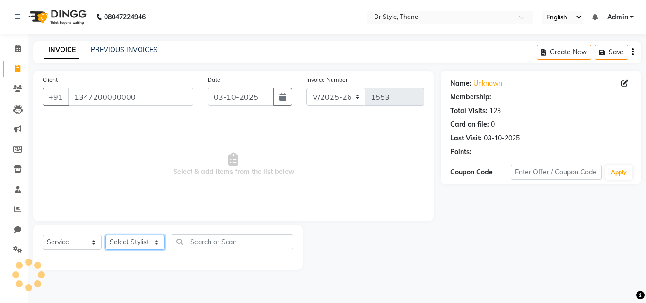
click at [132, 246] on select "Select Stylist [PERSON_NAME] [PERSON_NAME] [PERSON_NAME] [PERSON_NAME] [PERSON_…" at bounding box center [134, 242] width 59 height 15
select select "80995"
click at [105, 235] on select "Select Stylist [PERSON_NAME] [PERSON_NAME] [PERSON_NAME] [PERSON_NAME] [PERSON_…" at bounding box center [134, 242] width 59 height 15
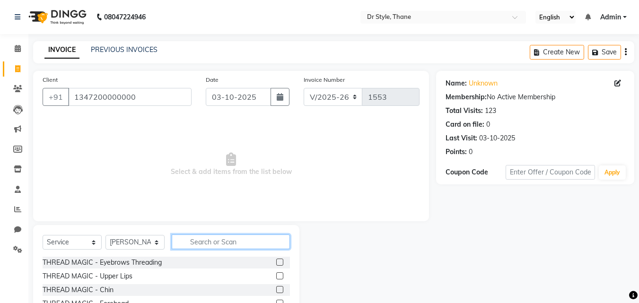
click at [224, 242] on input "text" at bounding box center [231, 242] width 118 height 15
type input "ha"
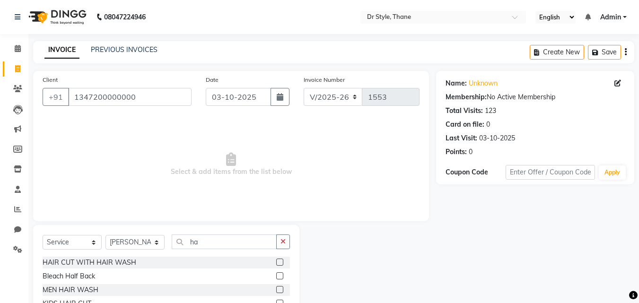
click at [268, 265] on div "HAIR CUT WITH HAIR WASH" at bounding box center [166, 263] width 247 height 12
click at [276, 263] on label at bounding box center [279, 262] width 7 height 7
click at [276, 263] on input "checkbox" at bounding box center [279, 263] width 6 height 6
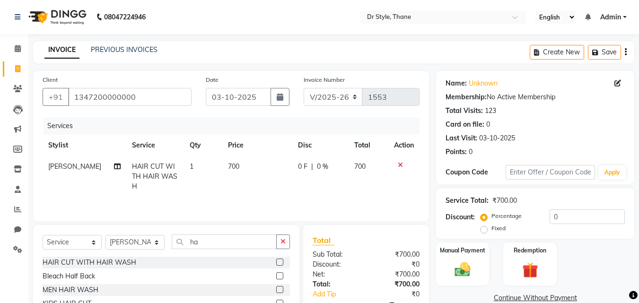
checkbox input "false"
drag, startPoint x: 245, startPoint y: 314, endPoint x: 417, endPoint y: 183, distance: 216.0
click at [417, 183] on td at bounding box center [403, 176] width 31 height 41
click at [468, 262] on img at bounding box center [462, 269] width 26 height 19
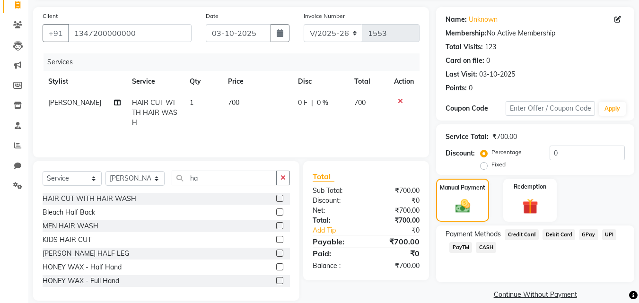
scroll to position [77, 0]
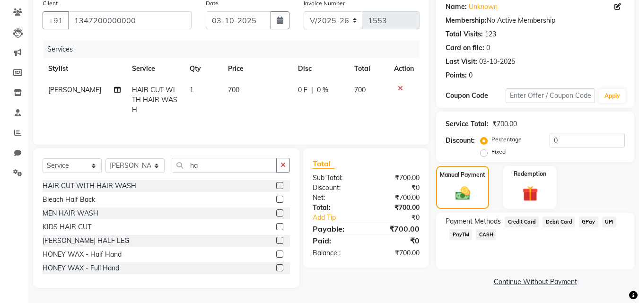
click at [517, 223] on span "Credit Card" at bounding box center [522, 222] width 34 height 11
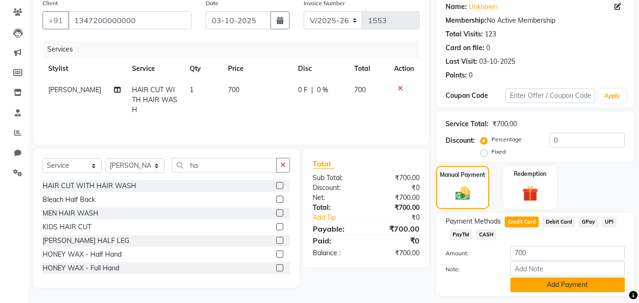
click at [536, 283] on button "Add Payment" at bounding box center [567, 285] width 114 height 15
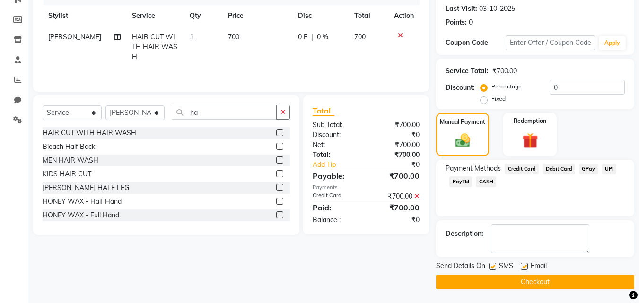
scroll to position [130, 0]
click at [536, 279] on button "Checkout" at bounding box center [535, 281] width 198 height 15
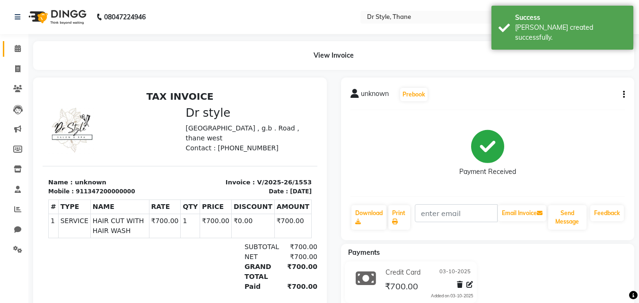
click at [21, 43] on link "Calendar" at bounding box center [14, 49] width 23 height 16
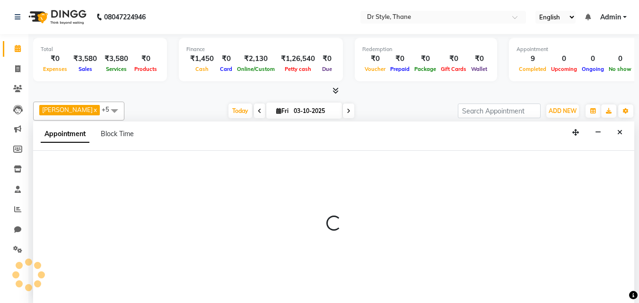
scroll to position [0, 0]
select select "80995"
select select "630"
select select "tentative"
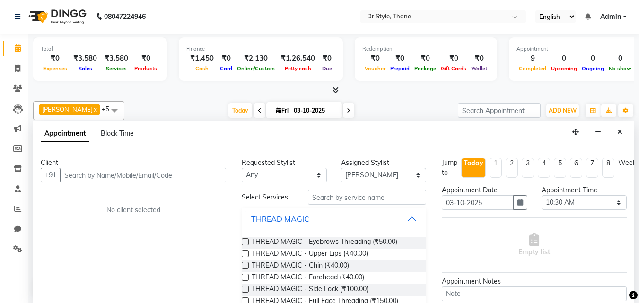
scroll to position [0, 0]
click at [16, 48] on icon at bounding box center [18, 48] width 6 height 7
click at [15, 71] on icon at bounding box center [17, 68] width 5 height 7
select select "service"
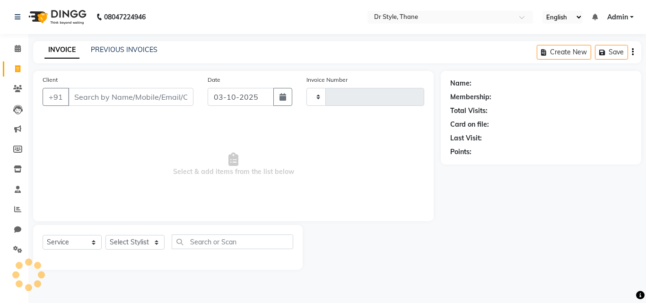
type input "1554"
select select "7832"
click at [12, 48] on span at bounding box center [17, 49] width 17 height 11
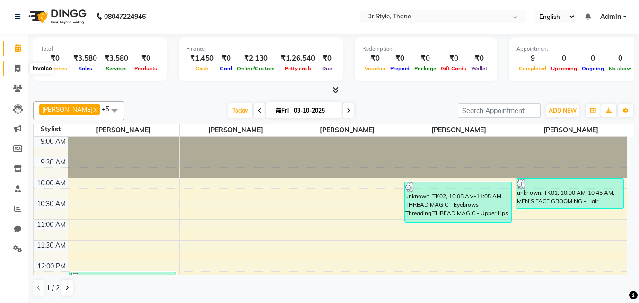
click at [18, 70] on icon at bounding box center [17, 68] width 5 height 7
select select "7832"
select select "service"
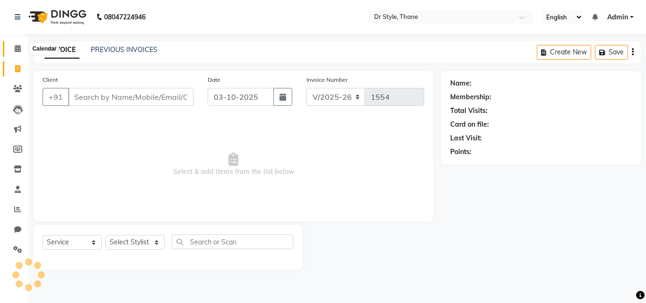
click at [18, 47] on icon at bounding box center [18, 48] width 6 height 7
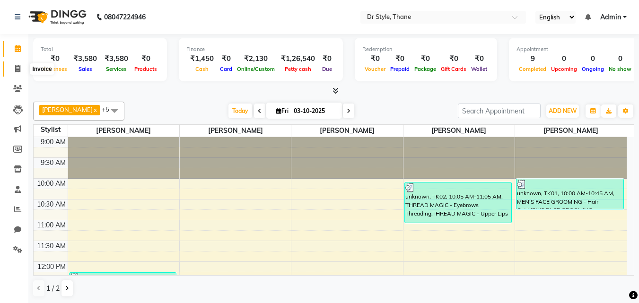
click at [15, 70] on icon at bounding box center [17, 68] width 5 height 7
select select "7832"
select select "service"
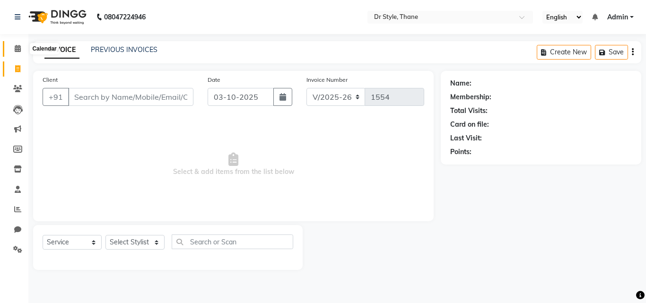
click at [17, 49] on icon at bounding box center [18, 48] width 6 height 7
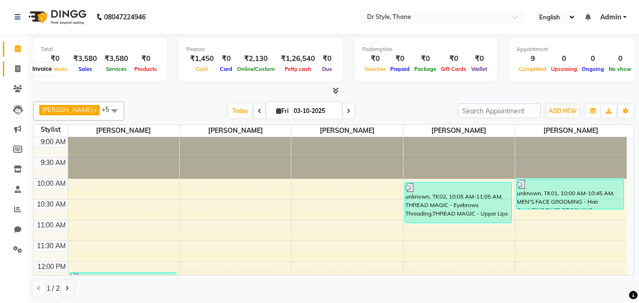
click at [23, 67] on span at bounding box center [17, 69] width 17 height 11
select select "service"
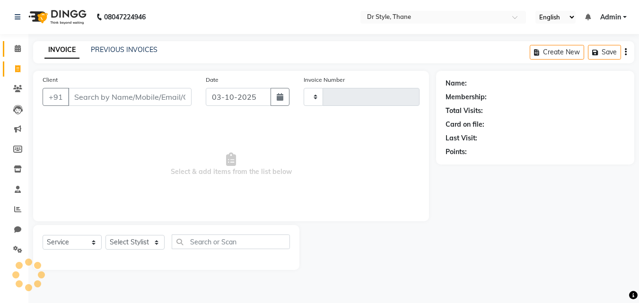
type input "1554"
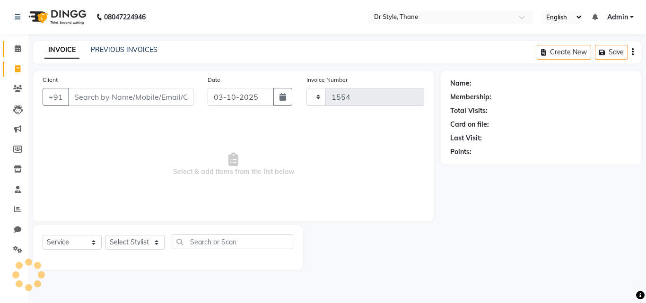
select select "7832"
click at [17, 53] on span at bounding box center [17, 49] width 17 height 11
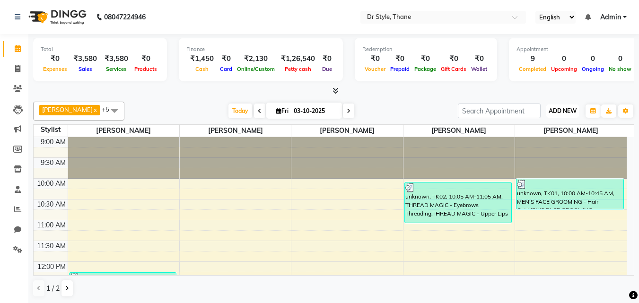
click at [550, 110] on span "ADD NEW" at bounding box center [563, 110] width 28 height 7
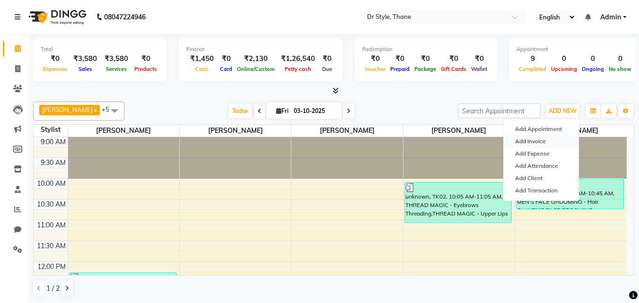
click at [546, 141] on link "Add Invoice" at bounding box center [541, 141] width 75 height 12
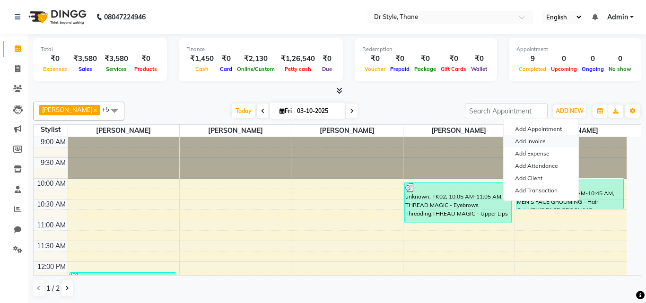
select select "service"
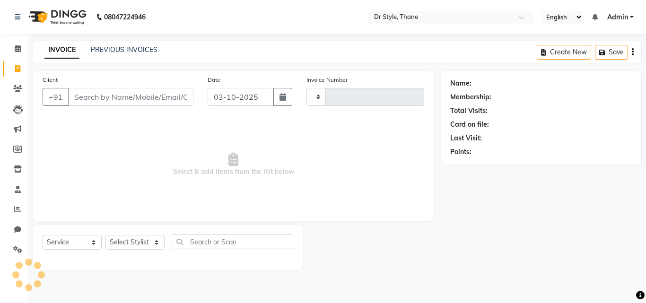
type input "1554"
select select "7832"
click at [137, 98] on input "Client" at bounding box center [130, 97] width 125 height 18
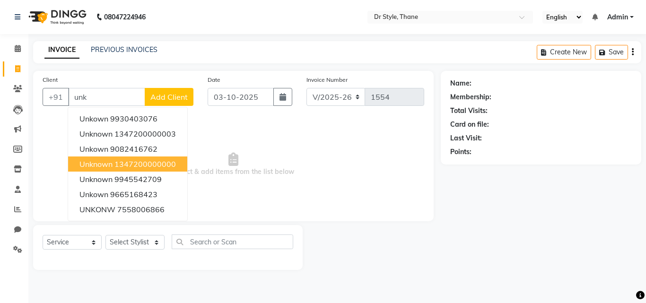
click at [103, 164] on span "unknown" at bounding box center [95, 163] width 33 height 9
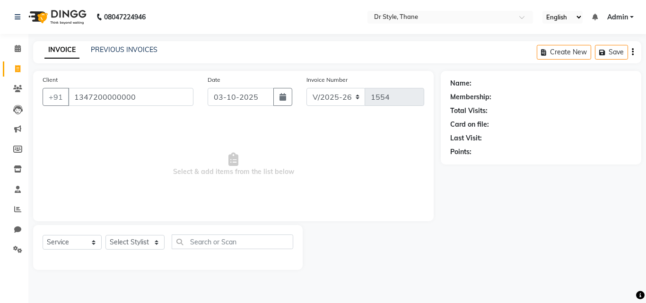
type input "1347200000000"
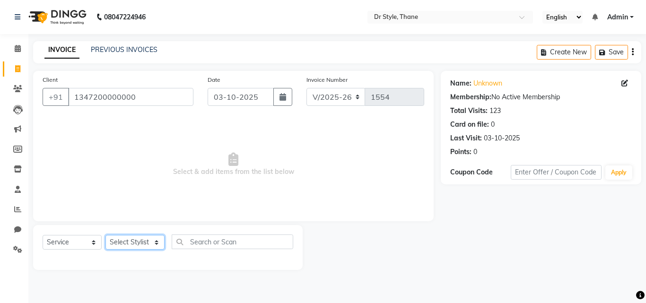
click at [124, 247] on select "Select Stylist [PERSON_NAME] [PERSON_NAME] [PERSON_NAME] [PERSON_NAME] [PERSON_…" at bounding box center [134, 242] width 59 height 15
select select "81004"
click at [105, 235] on select "Select Stylist [PERSON_NAME] [PERSON_NAME] [PERSON_NAME] [PERSON_NAME] [PERSON_…" at bounding box center [134, 242] width 59 height 15
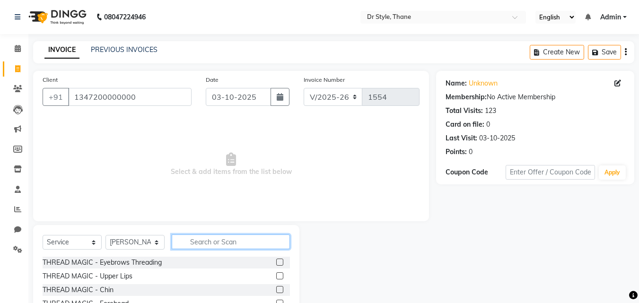
click at [223, 245] on input "text" at bounding box center [231, 242] width 118 height 15
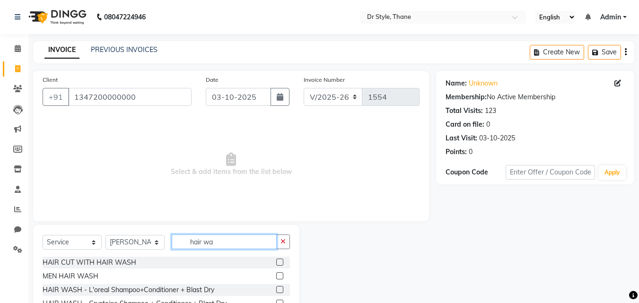
type input "hair wa"
click at [276, 291] on label at bounding box center [279, 289] width 7 height 7
click at [276, 291] on input "checkbox" at bounding box center [279, 290] width 6 height 6
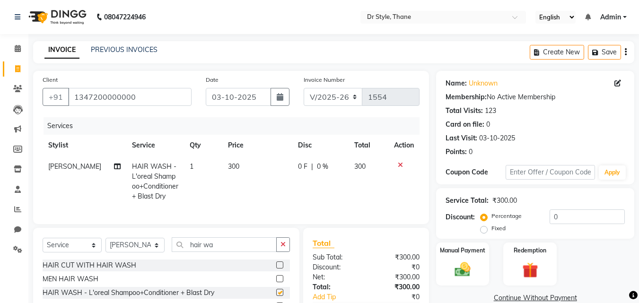
checkbox input "false"
click at [128, 248] on select "Select Stylist [PERSON_NAME] [PERSON_NAME] [PERSON_NAME] [PERSON_NAME] [PERSON_…" at bounding box center [134, 245] width 59 height 15
select select "86376"
click at [105, 245] on select "Select Stylist [PERSON_NAME] [PERSON_NAME] [PERSON_NAME] [PERSON_NAME] [PERSON_…" at bounding box center [134, 245] width 59 height 15
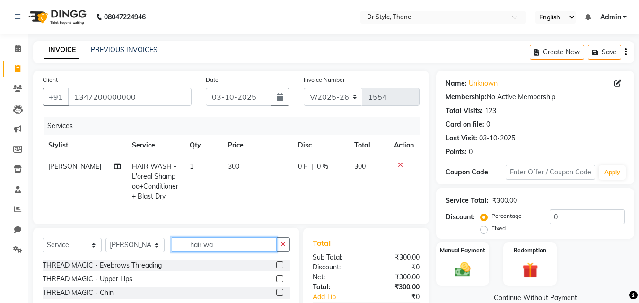
click at [230, 252] on input "hair wa" at bounding box center [224, 244] width 105 height 15
type input "h"
type input "men ha"
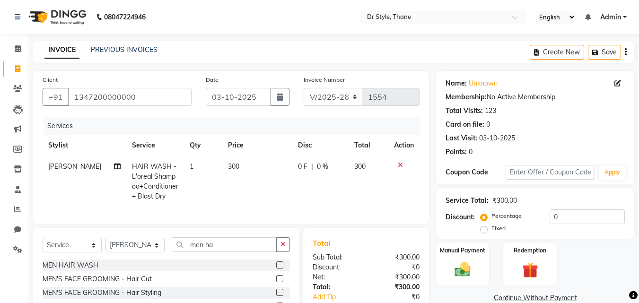
click at [278, 282] on label at bounding box center [279, 278] width 7 height 7
click at [278, 282] on input "checkbox" at bounding box center [279, 279] width 6 height 6
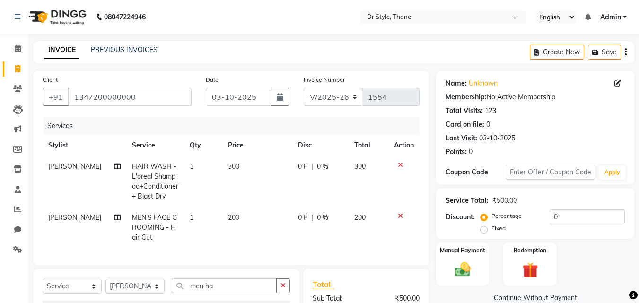
checkbox input "false"
click at [134, 293] on select "Select Stylist [PERSON_NAME] [PERSON_NAME] [PERSON_NAME] [PERSON_NAME] [PERSON_…" at bounding box center [134, 286] width 59 height 15
select select "91939"
click at [105, 286] on select "Select Stylist [PERSON_NAME] [PERSON_NAME] [PERSON_NAME] [PERSON_NAME] [PERSON_…" at bounding box center [134, 286] width 59 height 15
click at [220, 293] on input "men ha" at bounding box center [224, 286] width 105 height 15
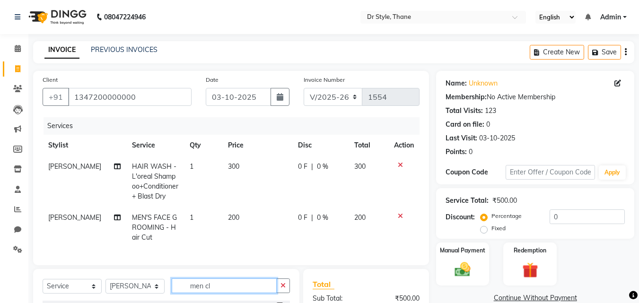
scroll to position [106, 0]
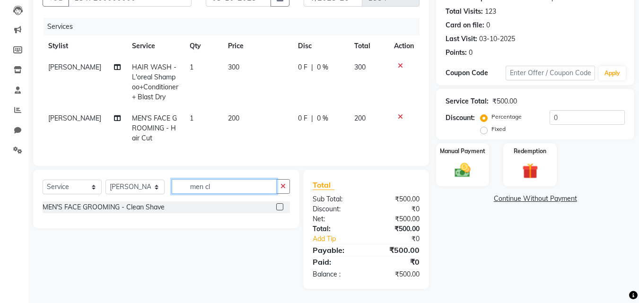
type input "men cl"
click at [281, 206] on label at bounding box center [279, 206] width 7 height 7
click at [281, 206] on input "checkbox" at bounding box center [279, 207] width 6 height 6
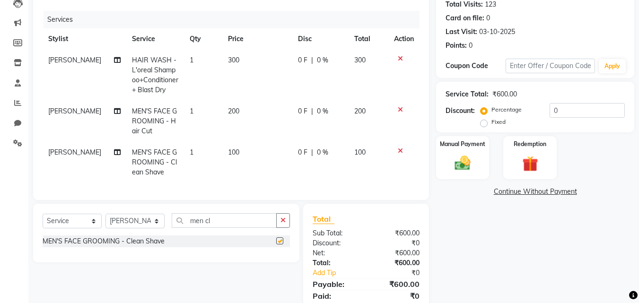
checkbox input "false"
click at [457, 161] on img at bounding box center [462, 163] width 26 height 19
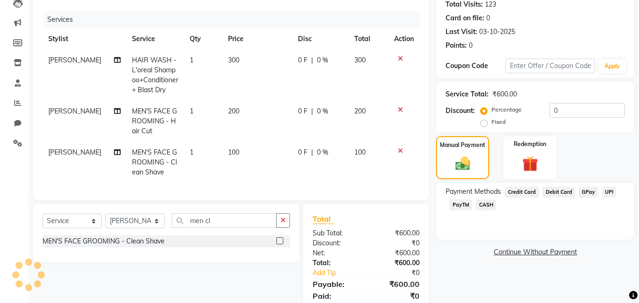
click at [483, 203] on span "CASH" at bounding box center [486, 205] width 20 height 11
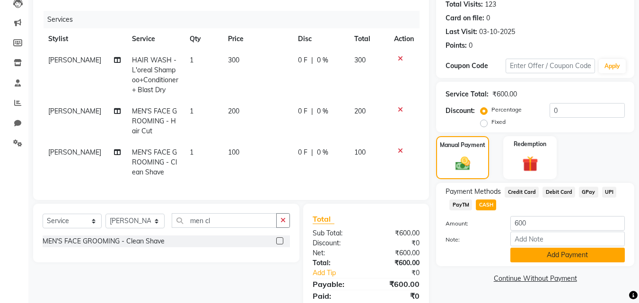
click at [560, 259] on button "Add Payment" at bounding box center [567, 255] width 114 height 15
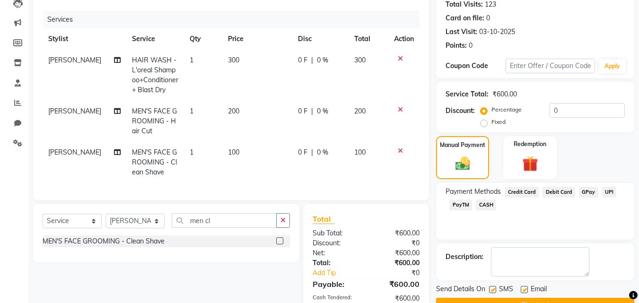
click at [525, 300] on button "Checkout" at bounding box center [535, 305] width 198 height 15
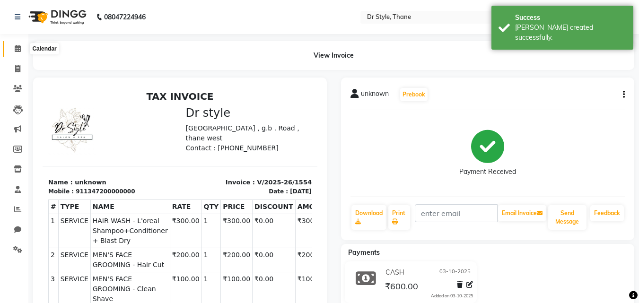
click at [15, 50] on icon at bounding box center [18, 48] width 6 height 7
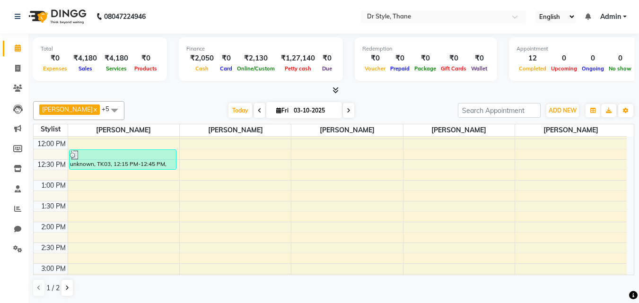
scroll to position [142, 0]
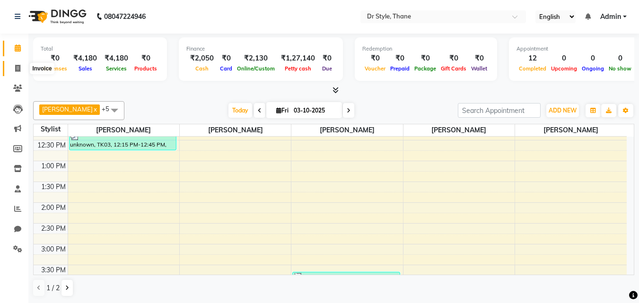
click at [18, 72] on span at bounding box center [17, 68] width 17 height 11
select select "7832"
select select "service"
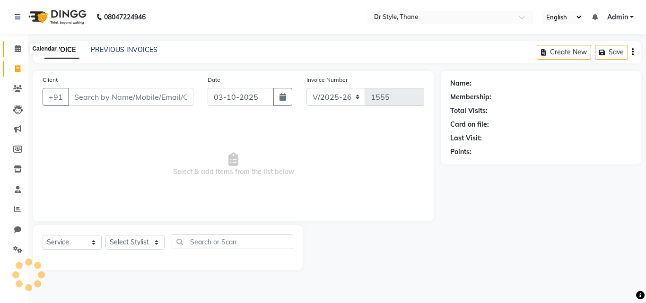
click at [12, 52] on span at bounding box center [17, 49] width 17 height 11
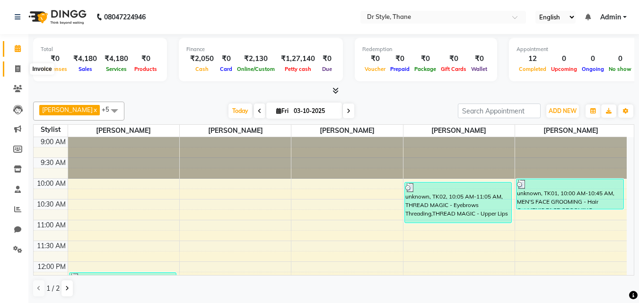
click at [18, 65] on icon at bounding box center [17, 68] width 5 height 7
select select "service"
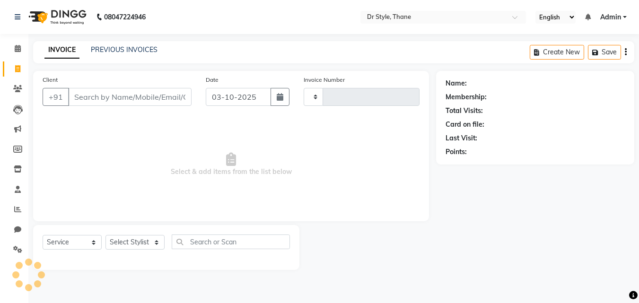
type input "1555"
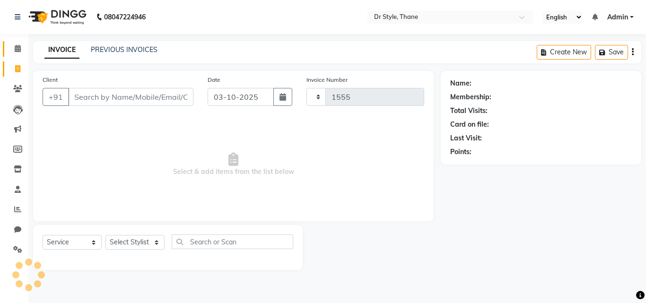
select select "7832"
click at [17, 47] on icon at bounding box center [18, 48] width 6 height 7
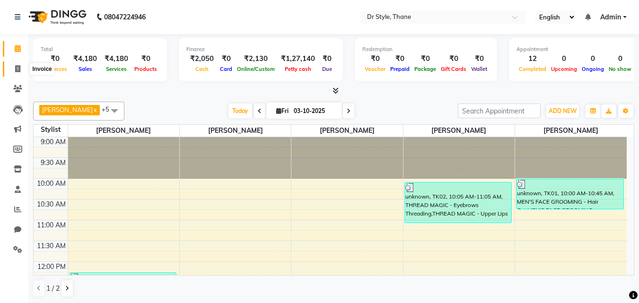
click at [11, 70] on span at bounding box center [17, 69] width 17 height 11
select select "service"
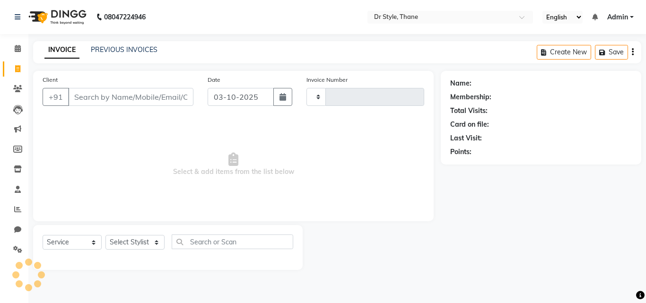
type input "1555"
select select "7832"
click at [20, 50] on icon at bounding box center [18, 48] width 6 height 7
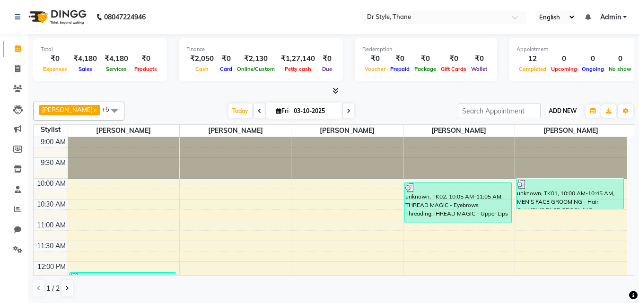
click at [549, 112] on span "ADD NEW" at bounding box center [563, 110] width 28 height 7
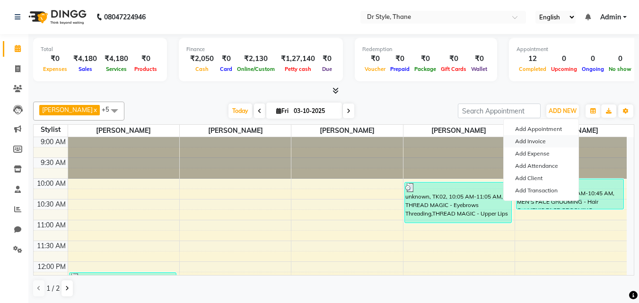
click at [528, 143] on link "Add Invoice" at bounding box center [541, 141] width 75 height 12
select select "7832"
select select "service"
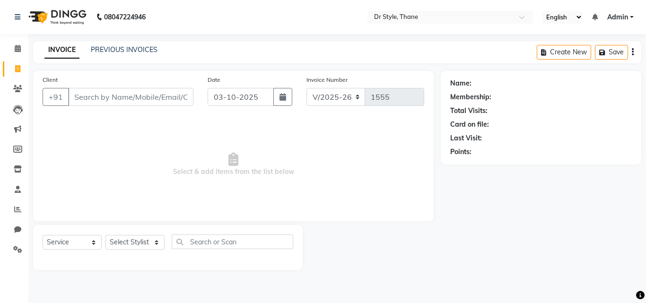
click at [130, 101] on input "Client" at bounding box center [130, 97] width 125 height 18
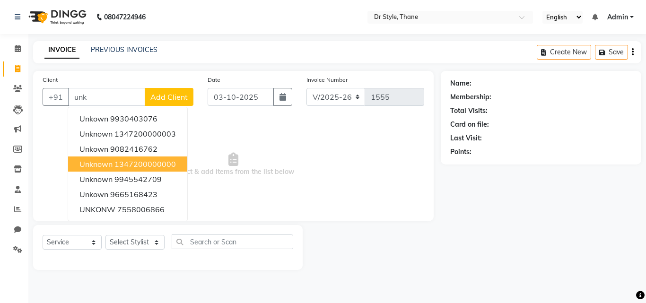
click at [138, 168] on ngb-highlight "1347200000000" at bounding box center [144, 163] width 61 height 9
type input "1347200000000"
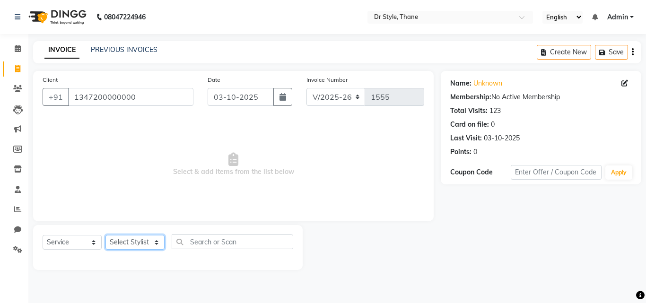
click at [124, 244] on select "Select Stylist [PERSON_NAME] [PERSON_NAME] [PERSON_NAME] [PERSON_NAME] [PERSON_…" at bounding box center [134, 242] width 59 height 15
select select "91881"
click at [105, 235] on select "Select Stylist [PERSON_NAME] [PERSON_NAME] [PERSON_NAME] [PERSON_NAME] [PERSON_…" at bounding box center [134, 242] width 59 height 15
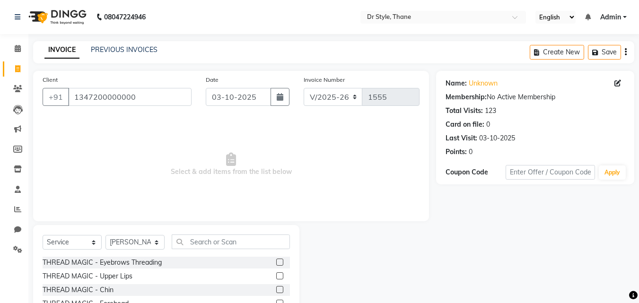
click at [276, 265] on label at bounding box center [279, 262] width 7 height 7
click at [276, 265] on input "checkbox" at bounding box center [279, 263] width 6 height 6
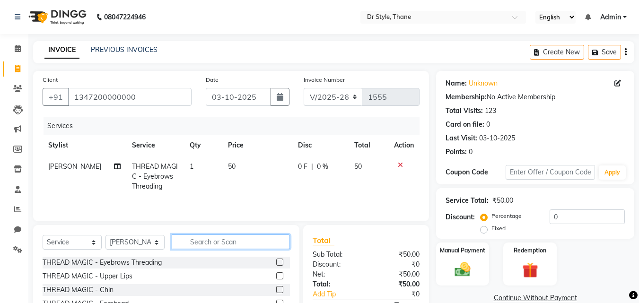
checkbox input "false"
click at [233, 244] on input "text" at bounding box center [231, 242] width 118 height 15
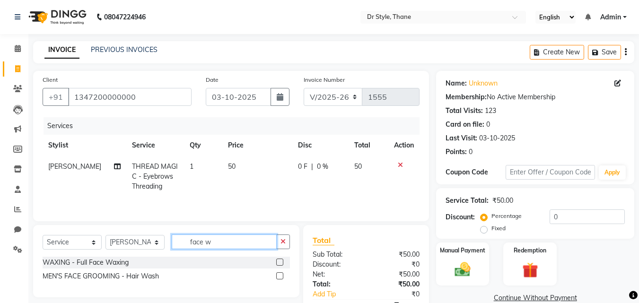
type input "face w"
click at [279, 263] on label at bounding box center [279, 262] width 7 height 7
click at [279, 263] on input "checkbox" at bounding box center [279, 263] width 6 height 6
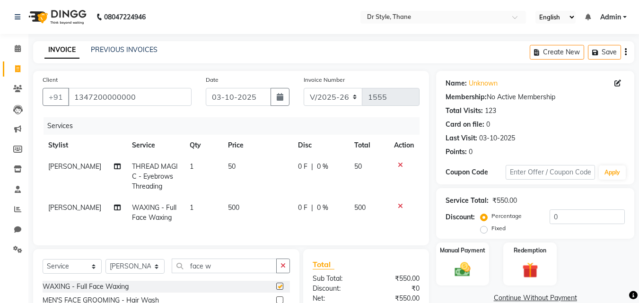
checkbox input "false"
click at [457, 261] on img at bounding box center [462, 269] width 26 height 19
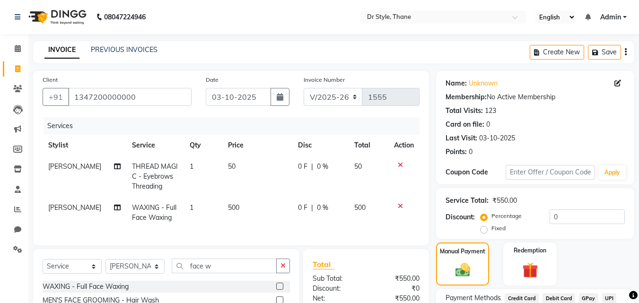
scroll to position [87, 0]
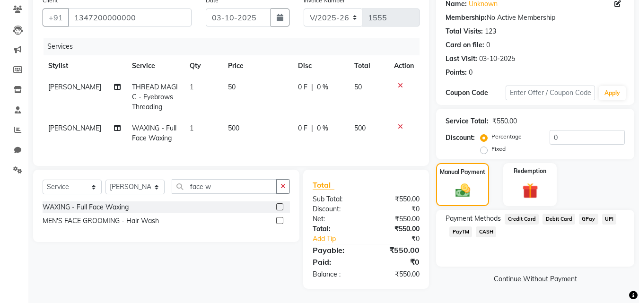
click at [479, 227] on span "CASH" at bounding box center [486, 232] width 20 height 11
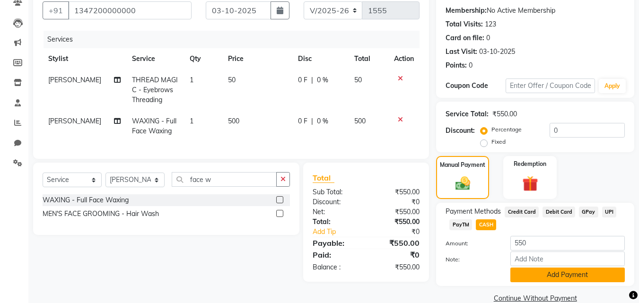
click at [555, 280] on button "Add Payment" at bounding box center [567, 275] width 114 height 15
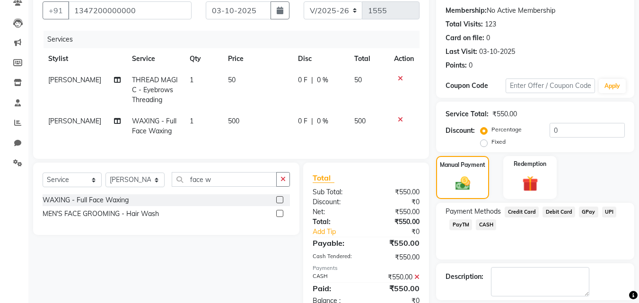
scroll to position [130, 0]
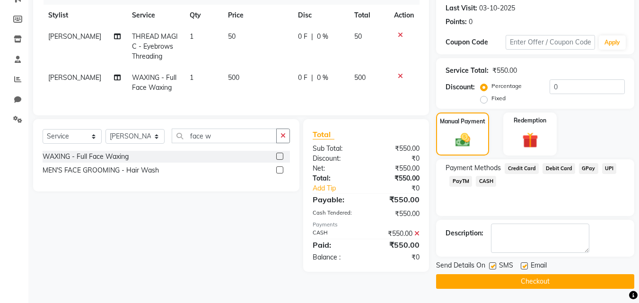
click at [535, 281] on button "Checkout" at bounding box center [535, 281] width 198 height 15
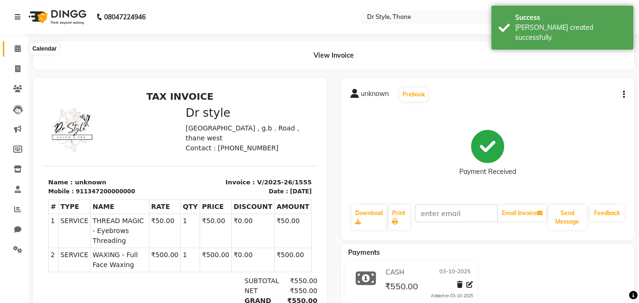
click at [13, 44] on span at bounding box center [17, 49] width 17 height 11
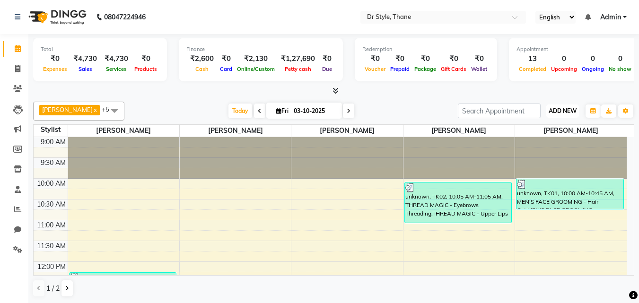
click at [549, 107] on span "ADD NEW" at bounding box center [563, 110] width 28 height 7
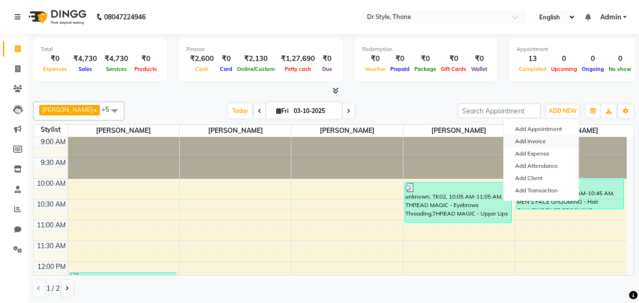
click at [542, 143] on link "Add Invoice" at bounding box center [541, 141] width 75 height 12
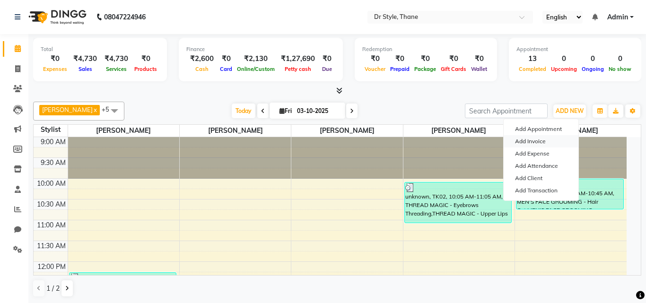
select select "7832"
select select "service"
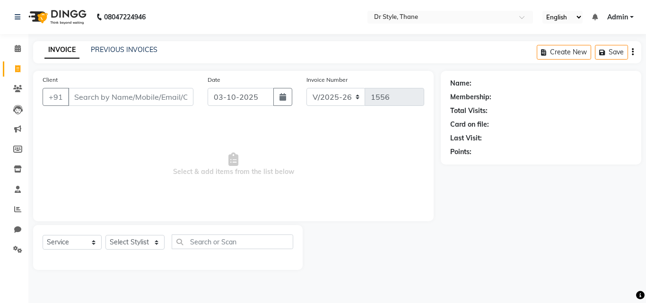
click at [145, 101] on input "Client" at bounding box center [130, 97] width 125 height 18
type input "d"
click at [95, 96] on input "Dr" at bounding box center [106, 97] width 77 height 18
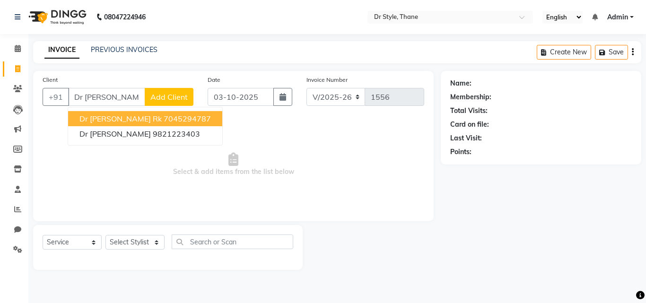
click at [164, 119] on ngb-highlight "7045294787" at bounding box center [187, 118] width 47 height 9
type input "7045294787"
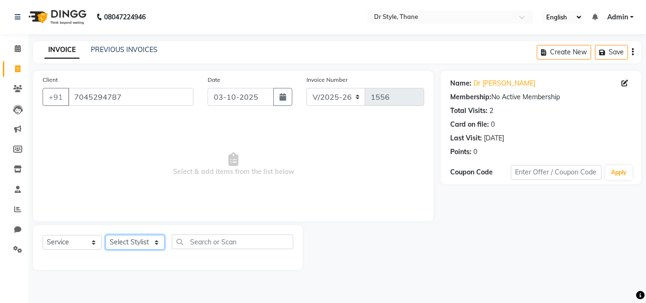
click at [134, 244] on select "Select Stylist [PERSON_NAME] [PERSON_NAME] [PERSON_NAME] [PERSON_NAME] [PERSON_…" at bounding box center [134, 242] width 59 height 15
select select "91939"
click at [105, 235] on select "Select Stylist [PERSON_NAME] [PERSON_NAME] [PERSON_NAME] [PERSON_NAME] [PERSON_…" at bounding box center [134, 242] width 59 height 15
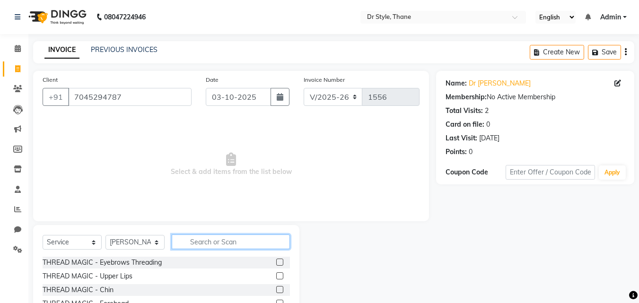
click at [204, 241] on input "text" at bounding box center [231, 242] width 118 height 15
click at [220, 240] on input "text" at bounding box center [231, 242] width 118 height 15
type input "h"
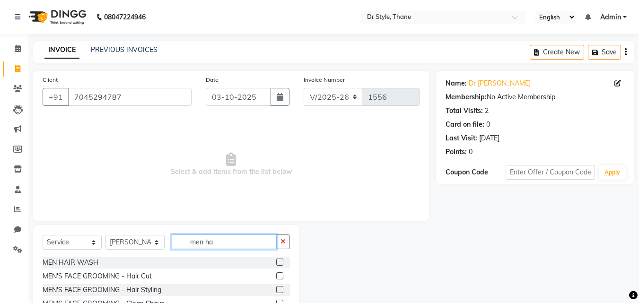
type input "men ha"
click at [282, 272] on label at bounding box center [279, 275] width 7 height 7
click at [282, 273] on input "checkbox" at bounding box center [279, 276] width 6 height 6
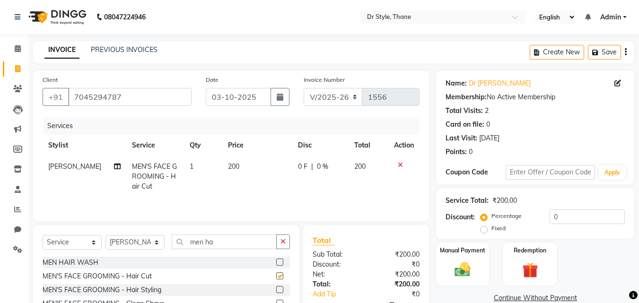
checkbox input "false"
click at [460, 268] on img at bounding box center [462, 269] width 26 height 19
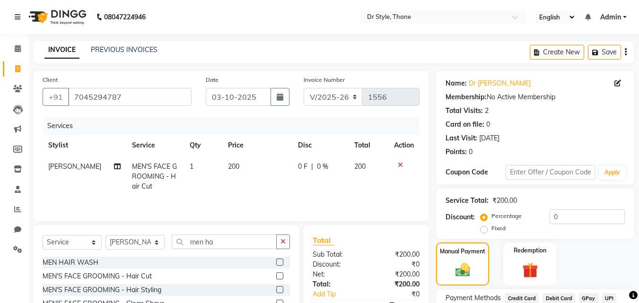
click at [588, 298] on span "GPay" at bounding box center [588, 298] width 19 height 11
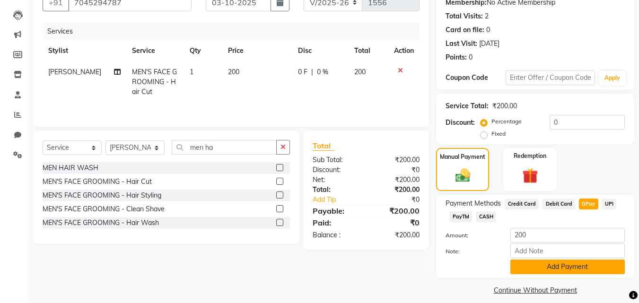
click at [549, 272] on button "Add Payment" at bounding box center [567, 267] width 114 height 15
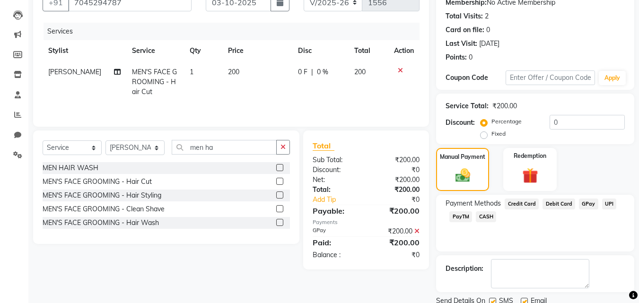
scroll to position [130, 0]
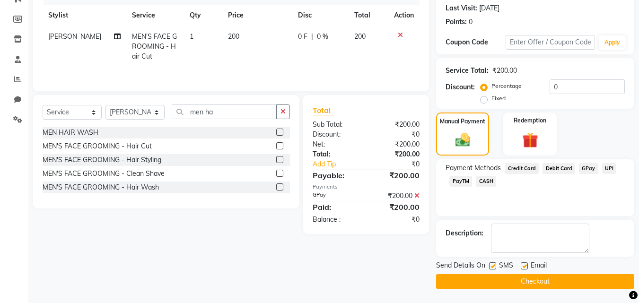
click at [532, 286] on button "Checkout" at bounding box center [535, 281] width 198 height 15
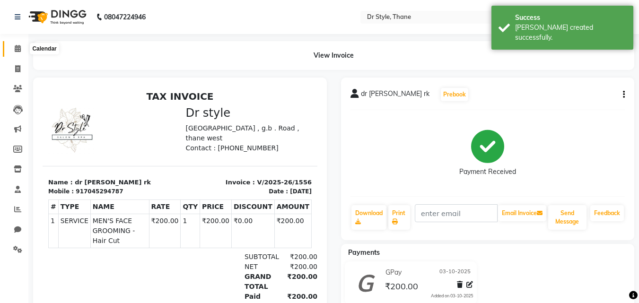
click at [15, 52] on span at bounding box center [17, 49] width 17 height 11
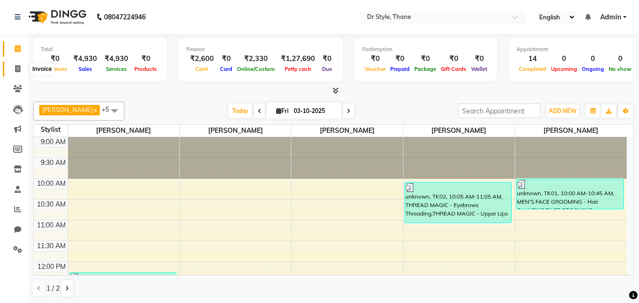
click at [17, 66] on icon at bounding box center [17, 68] width 5 height 7
select select "7832"
select select "service"
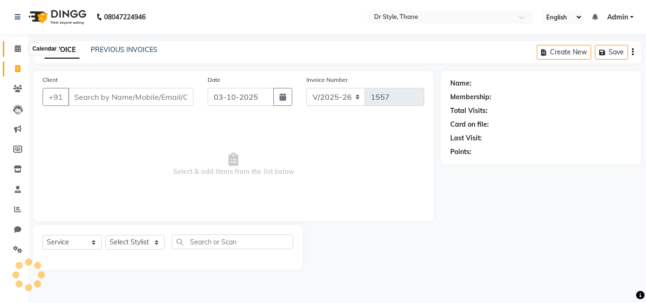
click at [18, 44] on span at bounding box center [17, 49] width 17 height 11
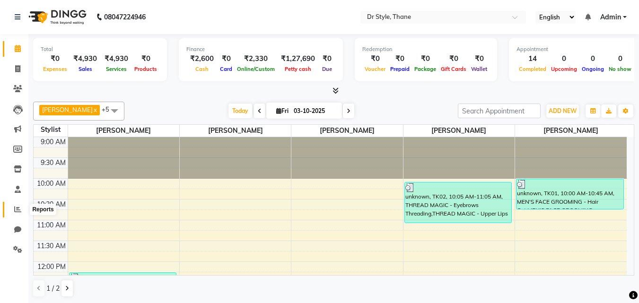
click at [17, 208] on icon at bounding box center [17, 209] width 7 height 7
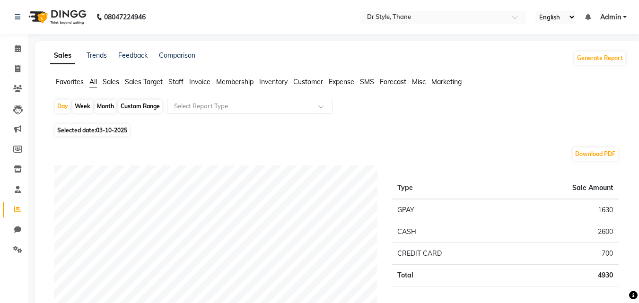
click at [101, 105] on div "Month" at bounding box center [106, 106] width 22 height 13
select select "10"
select select "2025"
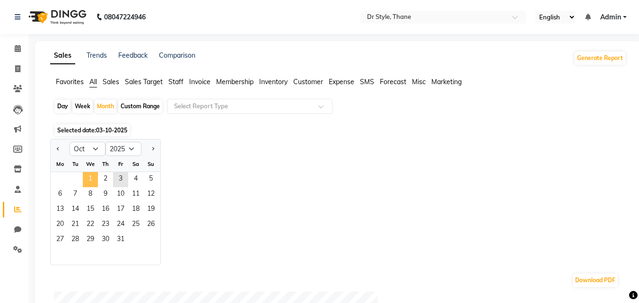
click at [93, 180] on span "1" at bounding box center [90, 179] width 15 height 15
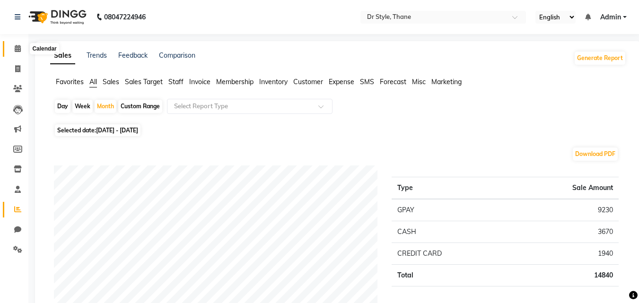
click at [18, 48] on icon at bounding box center [18, 48] width 6 height 7
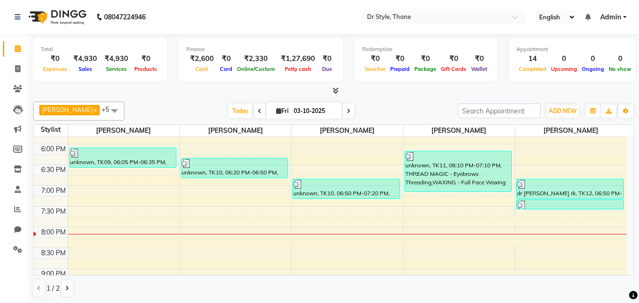
scroll to position [444, 0]
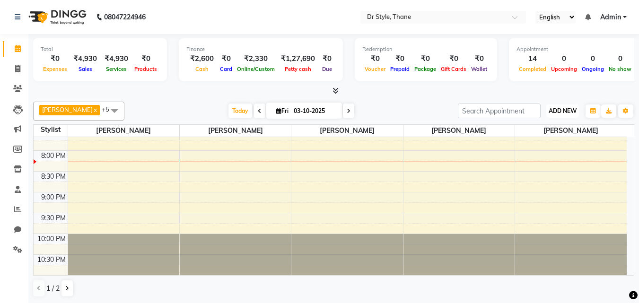
click at [550, 113] on span "ADD NEW" at bounding box center [563, 110] width 28 height 7
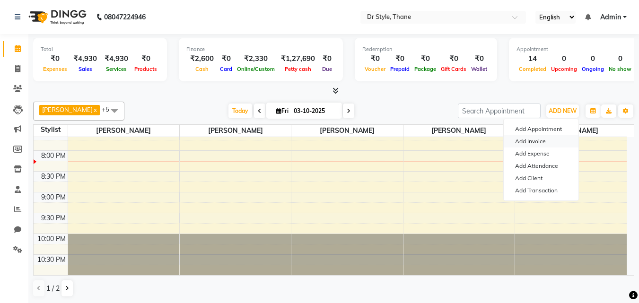
click at [550, 140] on link "Add Invoice" at bounding box center [541, 141] width 75 height 12
select select "7832"
select select "service"
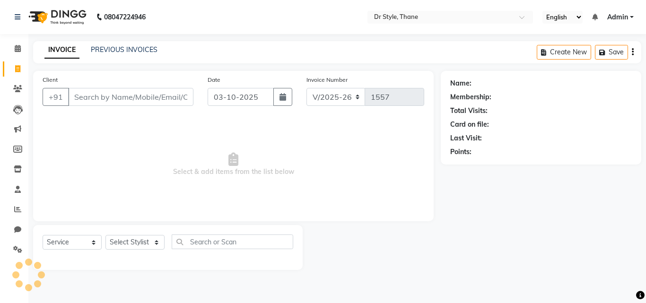
click at [165, 97] on input "Client" at bounding box center [130, 97] width 125 height 18
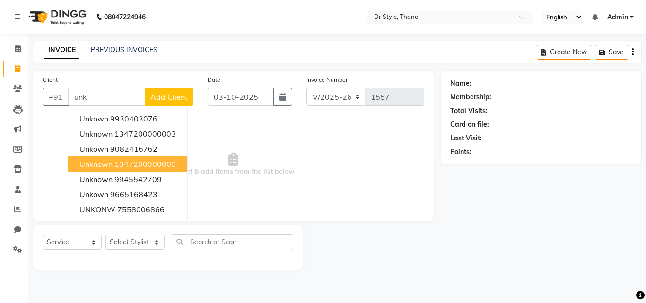
click at [143, 163] on ngb-highlight "1347200000000" at bounding box center [144, 163] width 61 height 9
type input "1347200000000"
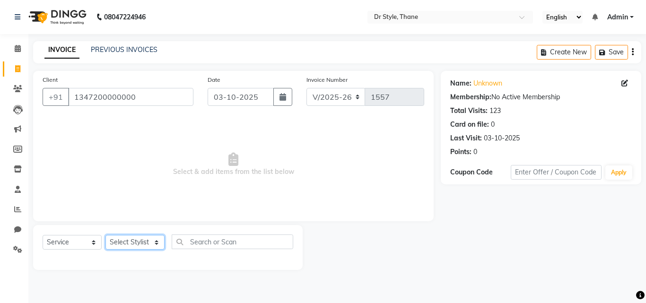
click at [132, 242] on select "Select Stylist [PERSON_NAME] [PERSON_NAME] [PERSON_NAME] [PERSON_NAME] [PERSON_…" at bounding box center [134, 242] width 59 height 15
select select "86376"
click at [105, 235] on select "Select Stylist [PERSON_NAME] [PERSON_NAME] [PERSON_NAME] [PERSON_NAME] [PERSON_…" at bounding box center [134, 242] width 59 height 15
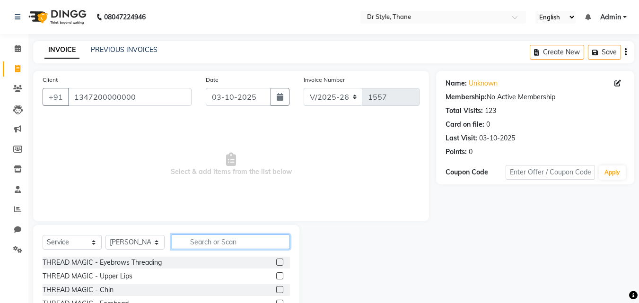
click at [214, 238] on input "text" at bounding box center [231, 242] width 118 height 15
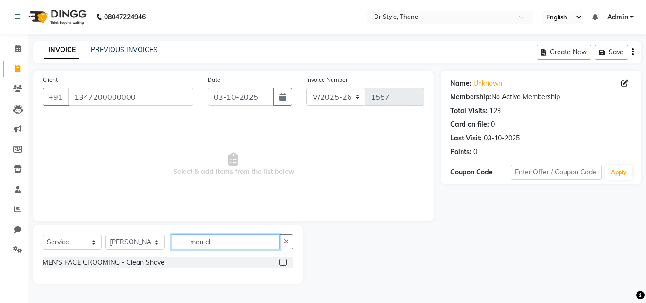
type input "men cl"
click at [283, 263] on label at bounding box center [283, 262] width 7 height 7
click at [283, 263] on input "checkbox" at bounding box center [283, 263] width 6 height 6
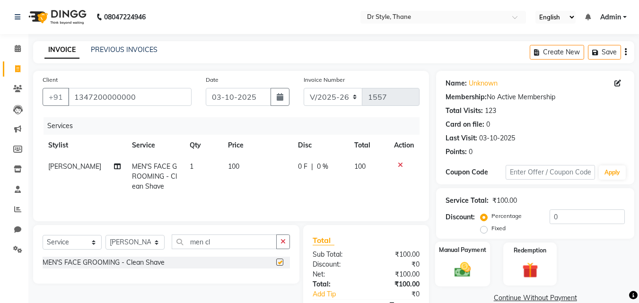
checkbox input "false"
click at [453, 264] on img at bounding box center [462, 269] width 26 height 19
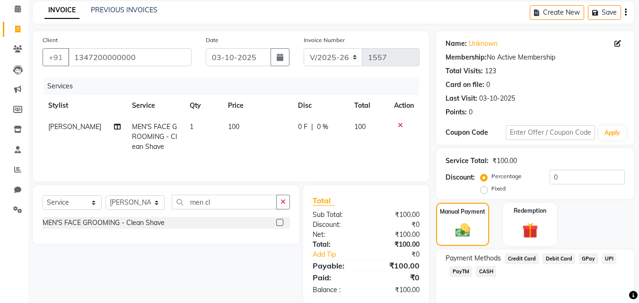
scroll to position [77, 0]
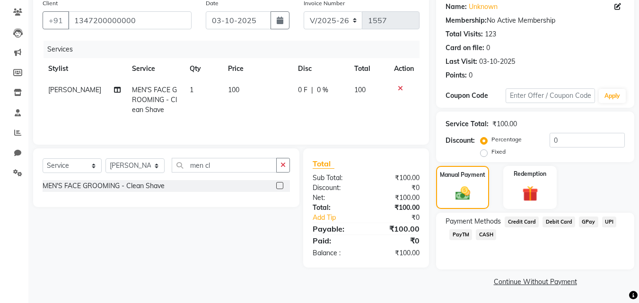
click at [592, 223] on span "GPay" at bounding box center [588, 222] width 19 height 11
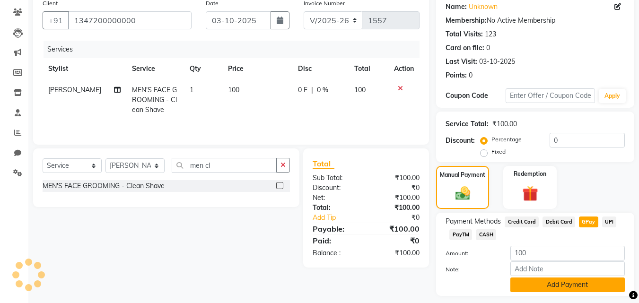
click at [560, 284] on button "Add Payment" at bounding box center [567, 285] width 114 height 15
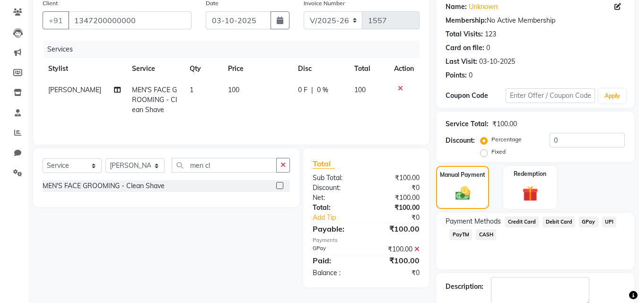
scroll to position [130, 0]
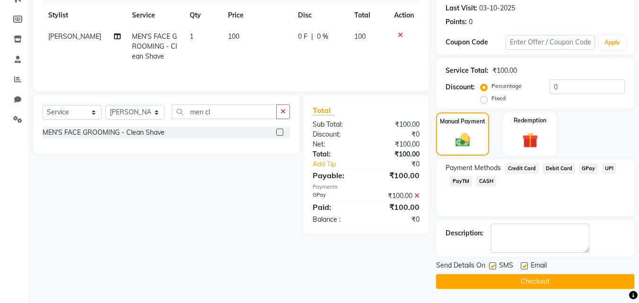
click at [477, 285] on button "Checkout" at bounding box center [535, 281] width 198 height 15
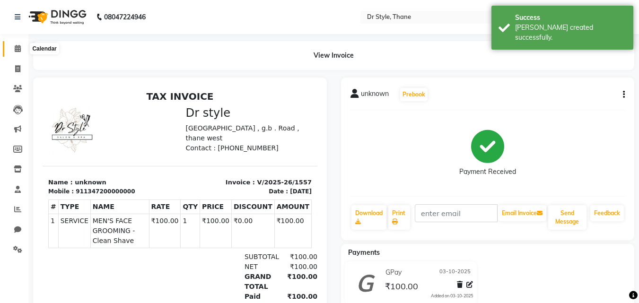
click at [20, 48] on icon at bounding box center [18, 48] width 6 height 7
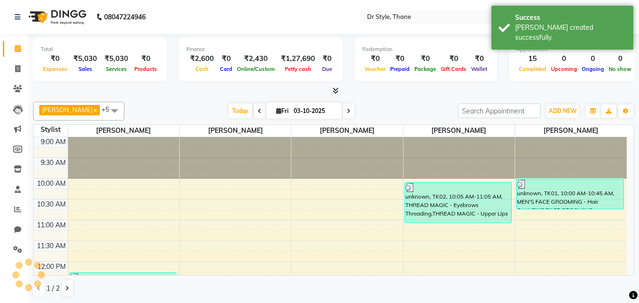
scroll to position [444, 0]
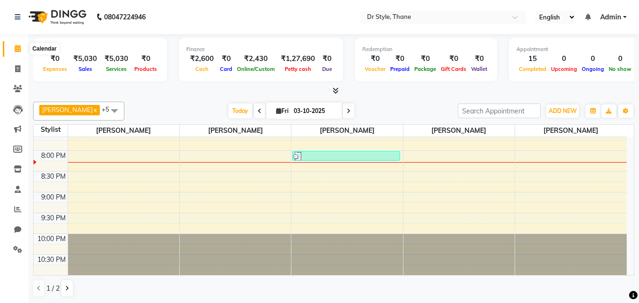
click at [20, 47] on icon at bounding box center [18, 48] width 6 height 7
click at [21, 74] on link "Invoice" at bounding box center [14, 69] width 23 height 16
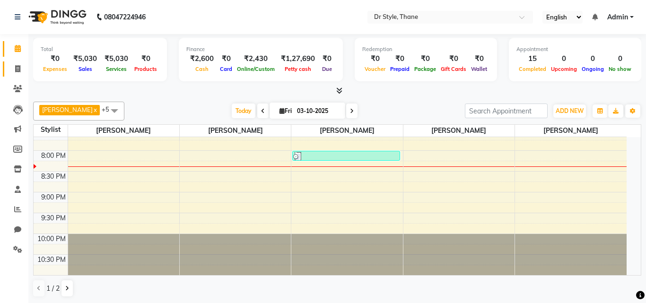
select select "7832"
select select "service"
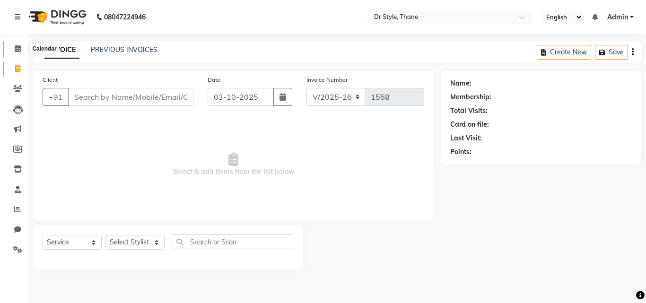
click at [18, 52] on span at bounding box center [17, 49] width 17 height 11
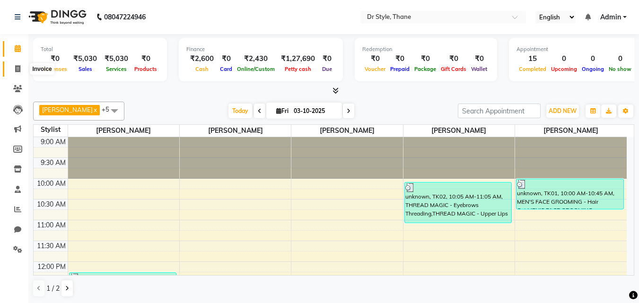
click at [22, 70] on span at bounding box center [17, 69] width 17 height 11
select select "service"
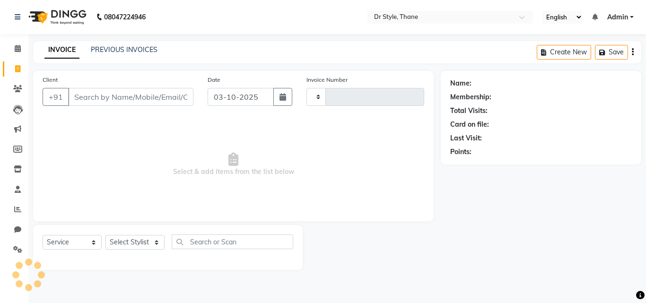
type input "1558"
select select "7832"
click at [19, 51] on icon at bounding box center [18, 48] width 6 height 7
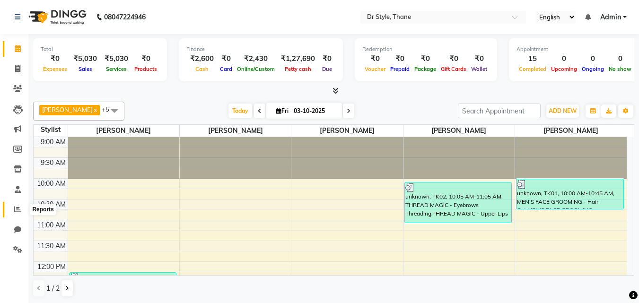
click at [16, 204] on span at bounding box center [17, 209] width 17 height 11
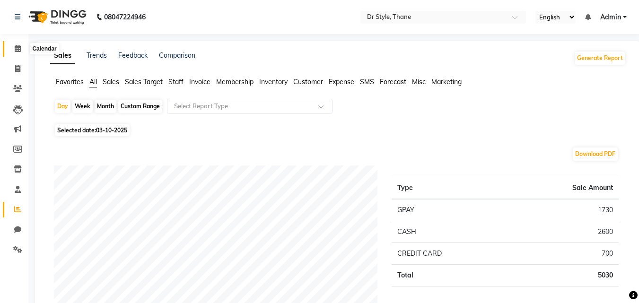
click at [19, 45] on icon at bounding box center [18, 48] width 6 height 7
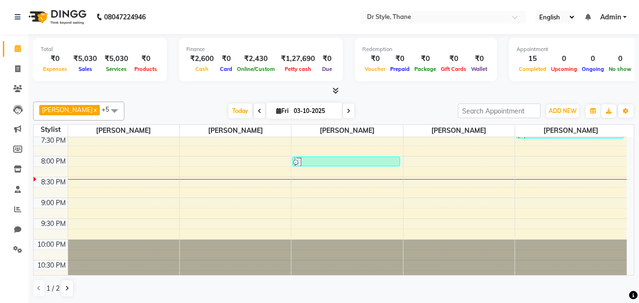
scroll to position [444, 0]
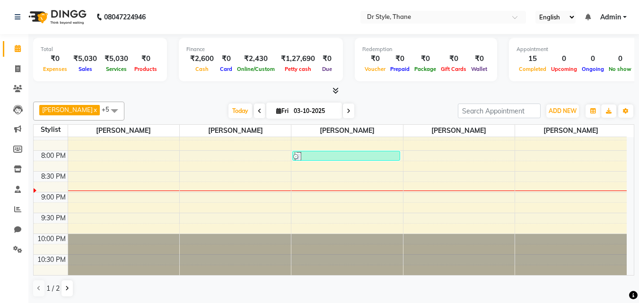
click at [624, 99] on div "Total ₹0 Expenses ₹5,030 Sales ₹5,030 Services ₹0 Products Finance ₹2,600 Cash …" at bounding box center [333, 169] width 611 height 270
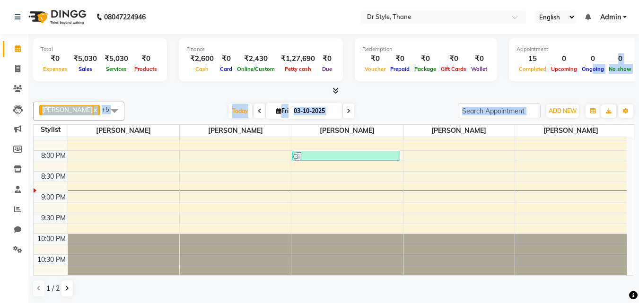
click at [395, 90] on div at bounding box center [333, 91] width 601 height 10
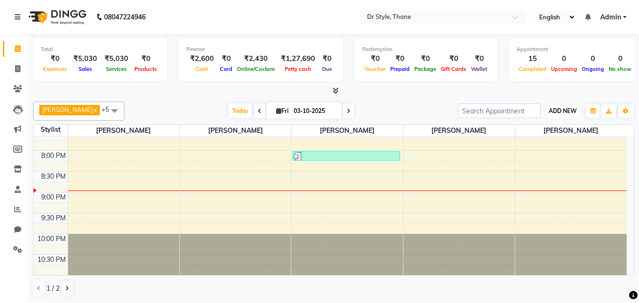
click at [555, 111] on span "ADD NEW" at bounding box center [563, 110] width 28 height 7
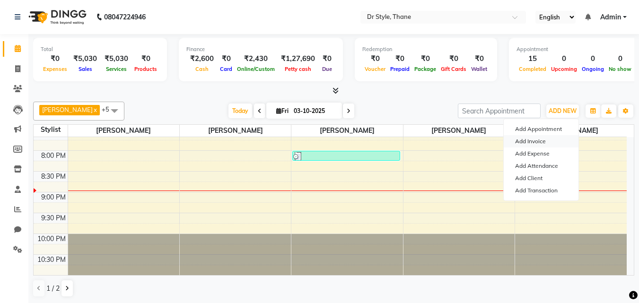
click at [535, 147] on link "Add Invoice" at bounding box center [541, 141] width 75 height 12
select select "service"
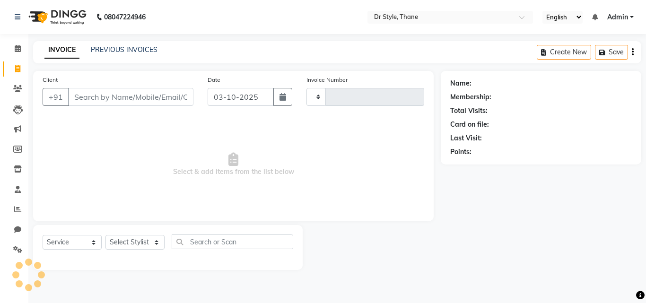
type input "1558"
select select "7832"
click at [107, 100] on input "Client" at bounding box center [130, 97] width 125 height 18
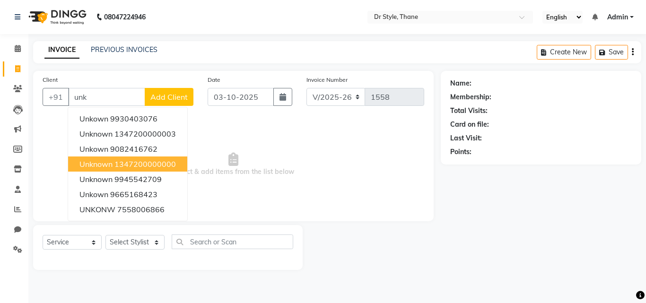
click at [118, 162] on ngb-highlight "1347200000000" at bounding box center [144, 163] width 61 height 9
type input "1347200000000"
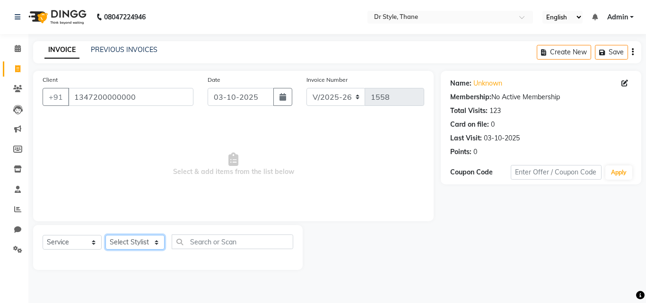
click at [139, 242] on select "Select Stylist [PERSON_NAME] [PERSON_NAME] [PERSON_NAME] [PERSON_NAME] [PERSON_…" at bounding box center [134, 242] width 59 height 15
select select "81004"
click at [105, 235] on select "Select Stylist [PERSON_NAME] [PERSON_NAME] [PERSON_NAME] [PERSON_NAME] [PERSON_…" at bounding box center [134, 242] width 59 height 15
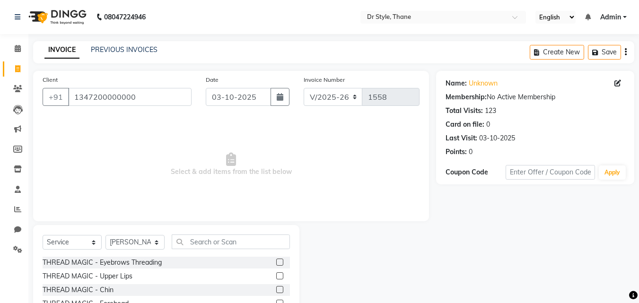
click at [276, 263] on label at bounding box center [279, 262] width 7 height 7
click at [276, 263] on input "checkbox" at bounding box center [279, 263] width 6 height 6
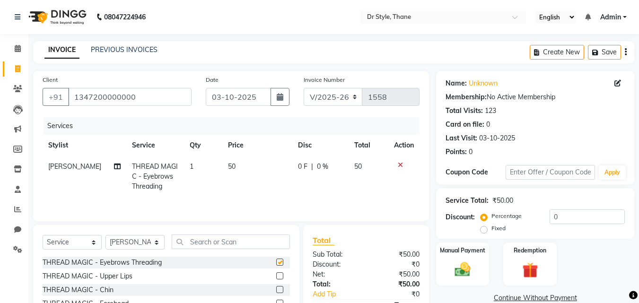
checkbox input "false"
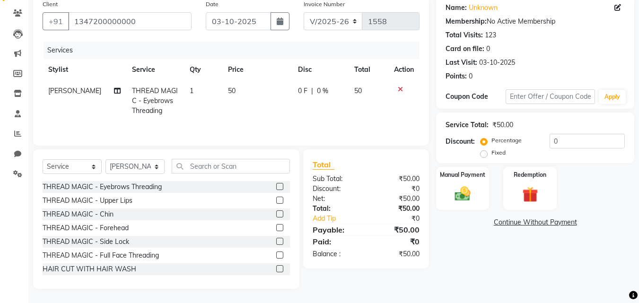
click at [276, 200] on label at bounding box center [279, 200] width 7 height 7
click at [276, 200] on input "checkbox" at bounding box center [279, 201] width 6 height 6
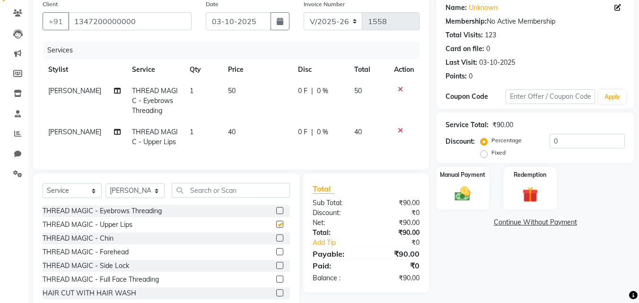
checkbox input "false"
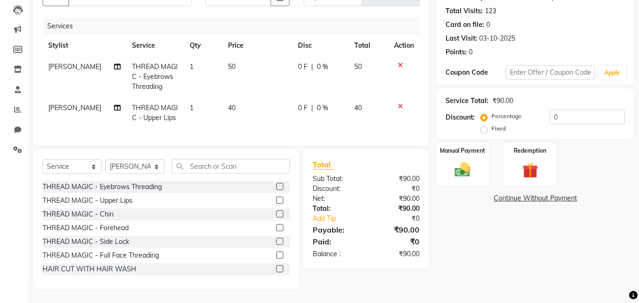
click at [276, 215] on label at bounding box center [279, 214] width 7 height 7
click at [276, 215] on input "checkbox" at bounding box center [279, 214] width 6 height 6
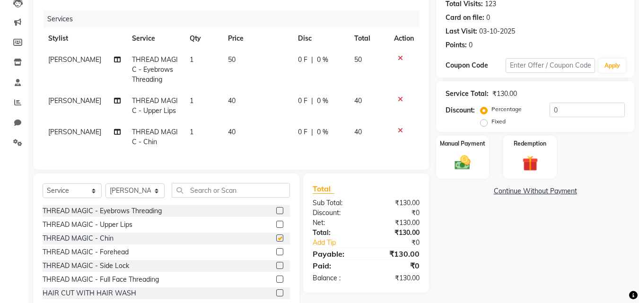
checkbox input "false"
click at [447, 157] on div "Manual Payment" at bounding box center [462, 157] width 55 height 45
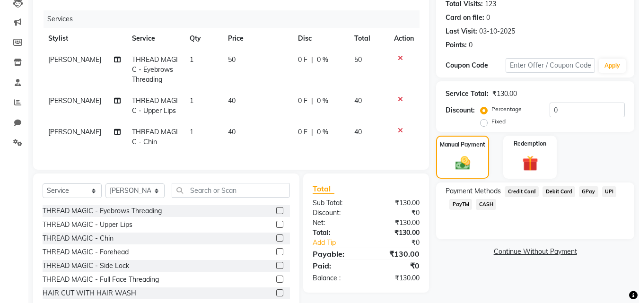
click at [480, 204] on span "CASH" at bounding box center [486, 204] width 20 height 11
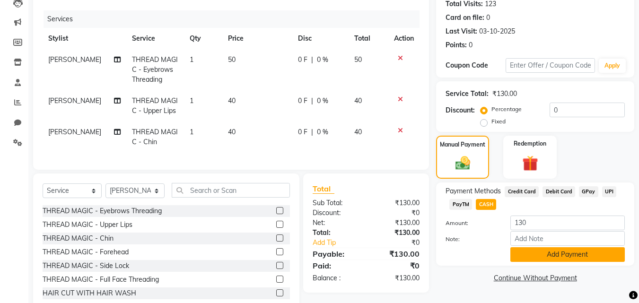
click at [552, 253] on button "Add Payment" at bounding box center [567, 254] width 114 height 15
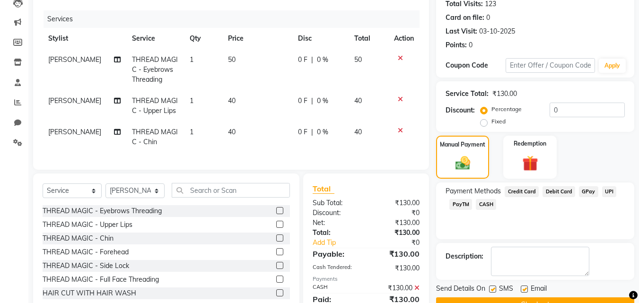
scroll to position [151, 0]
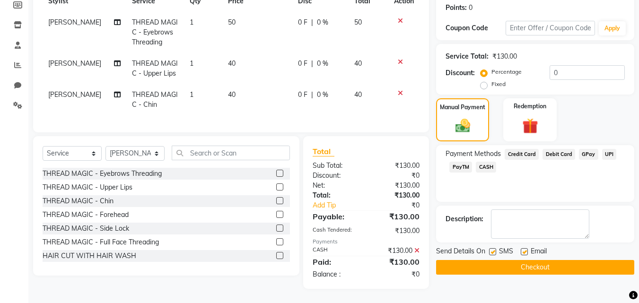
click at [540, 260] on button "Checkout" at bounding box center [535, 267] width 198 height 15
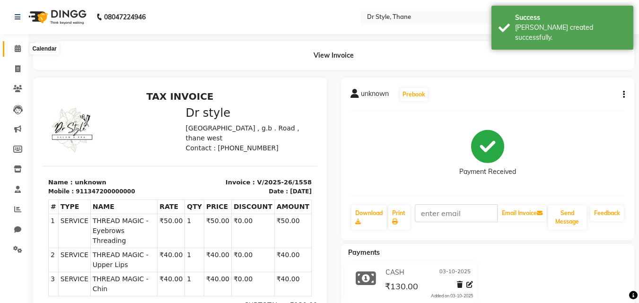
click at [17, 47] on icon at bounding box center [18, 48] width 6 height 7
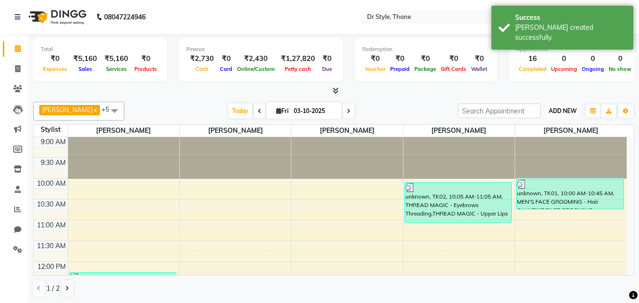
click at [549, 109] on span "ADD NEW" at bounding box center [563, 110] width 28 height 7
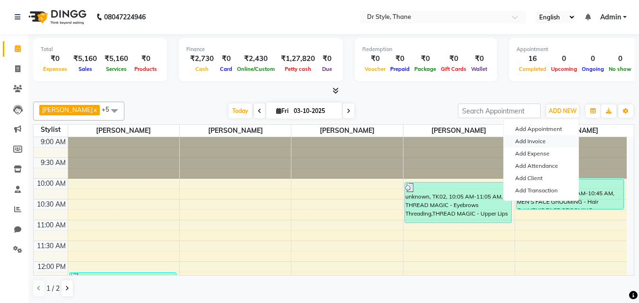
click at [523, 140] on link "Add Invoice" at bounding box center [541, 141] width 75 height 12
select select "service"
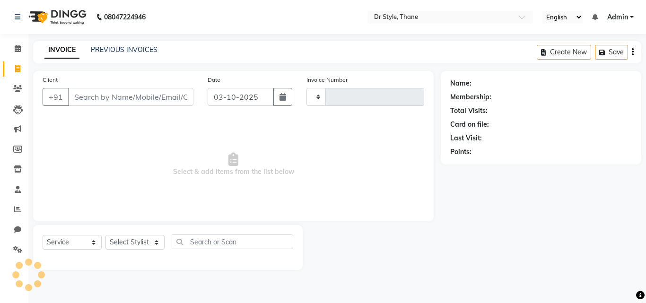
type input "1559"
select select "7832"
click at [118, 99] on input "Client" at bounding box center [130, 97] width 125 height 18
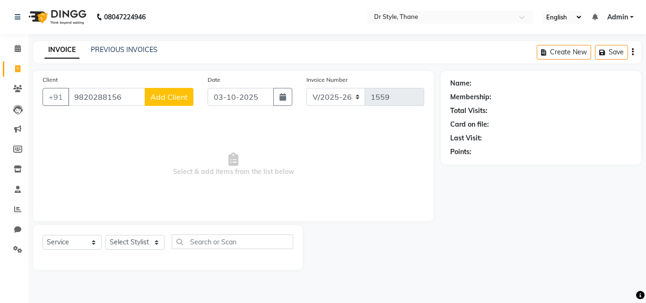
type input "9820288156"
click at [166, 94] on span "Add Client" at bounding box center [168, 96] width 37 height 9
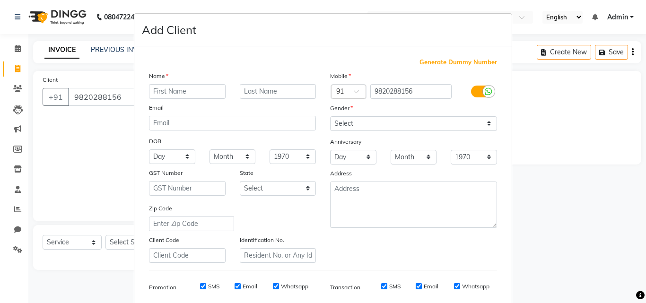
click at [179, 95] on input "text" at bounding box center [187, 91] width 77 height 15
type input "[PERSON_NAME]"
click at [358, 128] on select "Select [DEMOGRAPHIC_DATA] [DEMOGRAPHIC_DATA] Other Prefer Not To Say" at bounding box center [413, 123] width 167 height 15
select select "[DEMOGRAPHIC_DATA]"
click at [330, 116] on select "Select [DEMOGRAPHIC_DATA] [DEMOGRAPHIC_DATA] Other Prefer Not To Say" at bounding box center [413, 123] width 167 height 15
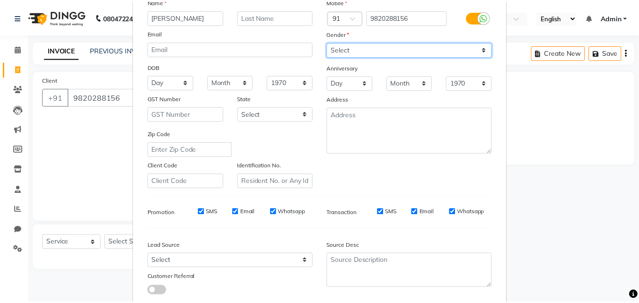
scroll to position [133, 0]
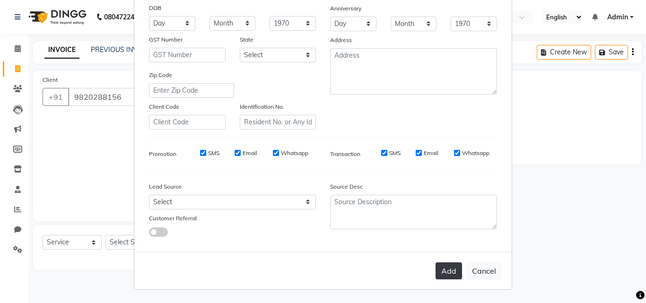
click at [446, 273] on button "Add" at bounding box center [449, 271] width 26 height 17
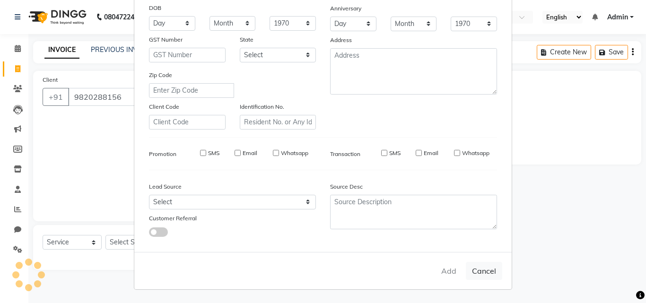
select select
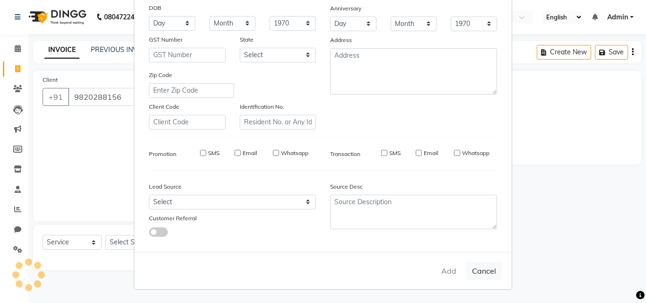
select select
checkbox input "false"
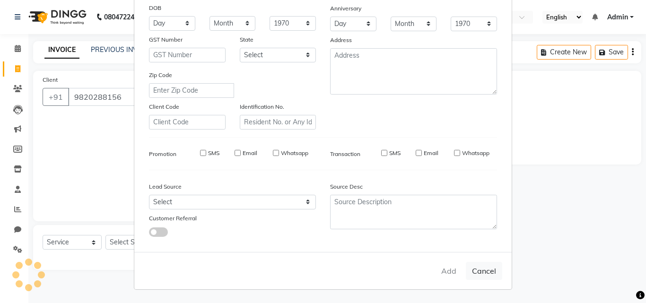
checkbox input "false"
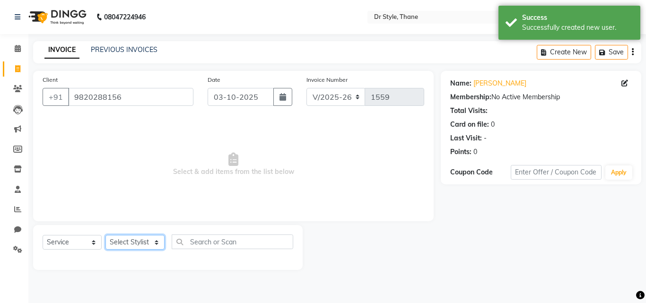
click at [142, 242] on select "Select Stylist [PERSON_NAME] [PERSON_NAME] [PERSON_NAME] [PERSON_NAME] [PERSON_…" at bounding box center [134, 242] width 59 height 15
select select "81004"
click at [105, 235] on select "Select Stylist [PERSON_NAME] [PERSON_NAME] [PERSON_NAME] [PERSON_NAME] [PERSON_…" at bounding box center [134, 242] width 59 height 15
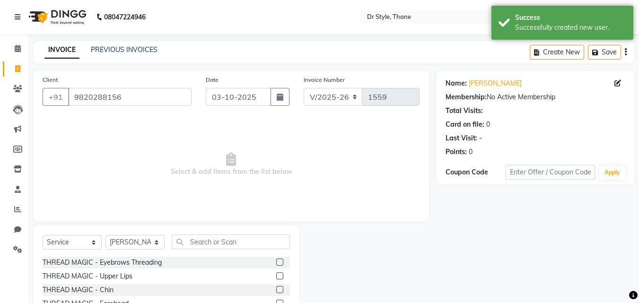
click at [276, 261] on label at bounding box center [279, 262] width 7 height 7
click at [276, 261] on input "checkbox" at bounding box center [279, 263] width 6 height 6
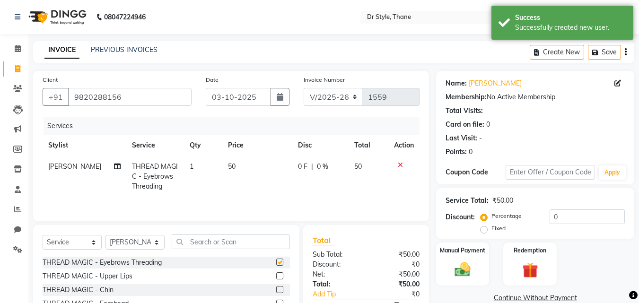
checkbox input "false"
click at [152, 246] on select "Select Stylist [PERSON_NAME] [PERSON_NAME] [PERSON_NAME] [PERSON_NAME] [PERSON_…" at bounding box center [134, 242] width 59 height 15
select select "80995"
click at [105, 235] on select "Select Stylist [PERSON_NAME] [PERSON_NAME] [PERSON_NAME] [PERSON_NAME] [PERSON_…" at bounding box center [134, 242] width 59 height 15
click at [251, 243] on input "text" at bounding box center [231, 242] width 118 height 15
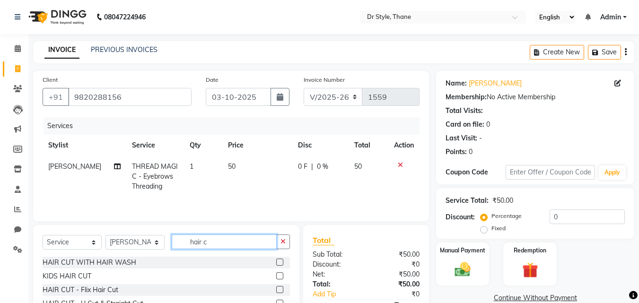
scroll to position [47, 0]
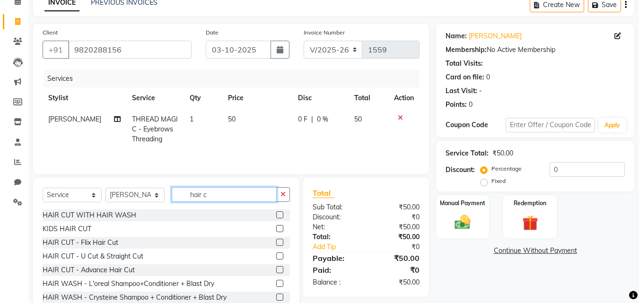
type input "hair c"
click at [276, 272] on label at bounding box center [279, 269] width 7 height 7
click at [276, 272] on input "checkbox" at bounding box center [279, 270] width 6 height 6
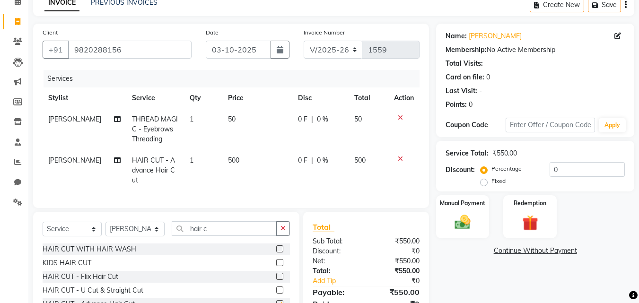
checkbox input "false"
click at [459, 211] on div "Manual Payment" at bounding box center [462, 216] width 55 height 45
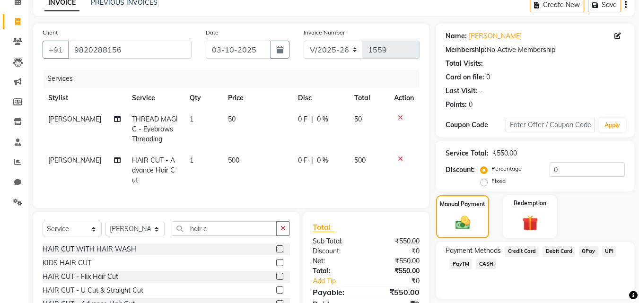
click at [588, 251] on span "GPay" at bounding box center [588, 251] width 19 height 11
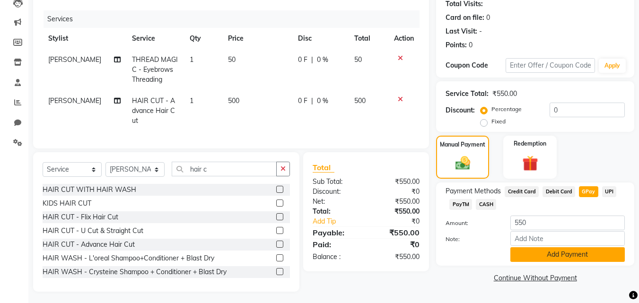
click at [584, 250] on button "Add Payment" at bounding box center [567, 254] width 114 height 15
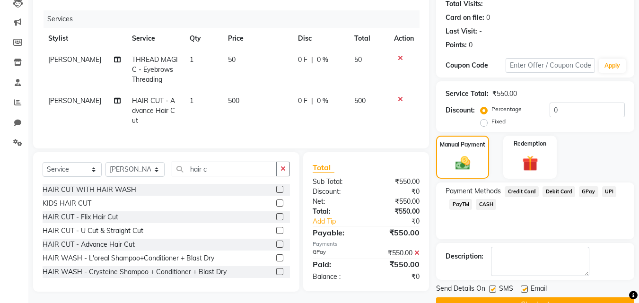
scroll to position [130, 0]
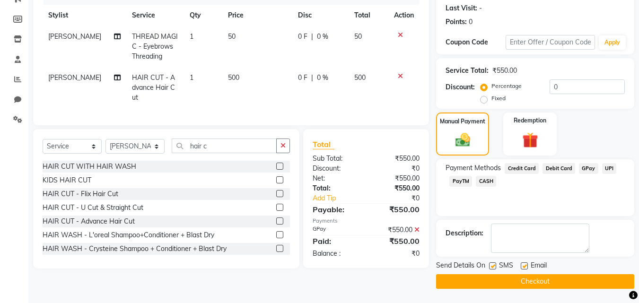
click at [553, 279] on button "Checkout" at bounding box center [535, 281] width 198 height 15
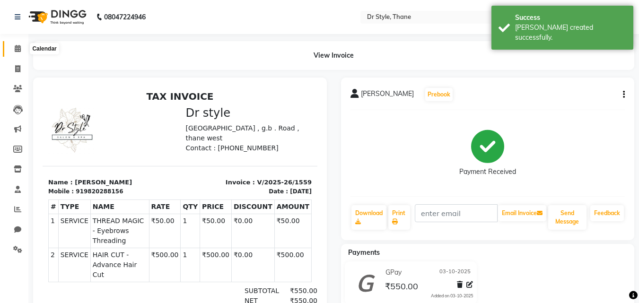
click at [15, 44] on span at bounding box center [17, 49] width 17 height 11
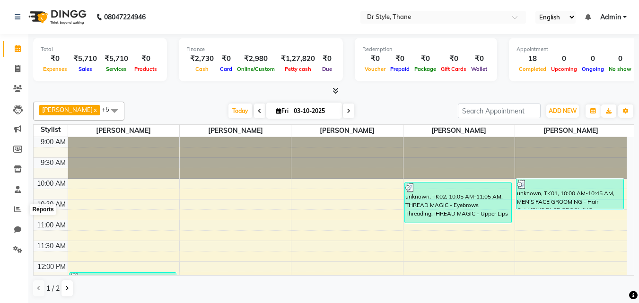
click at [11, 218] on li "Reports" at bounding box center [14, 210] width 28 height 20
click at [18, 209] on icon at bounding box center [17, 209] width 7 height 7
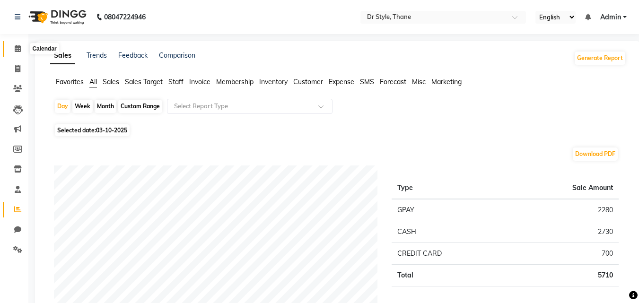
click at [20, 53] on span at bounding box center [17, 49] width 17 height 11
